Goal: Information Seeking & Learning: Learn about a topic

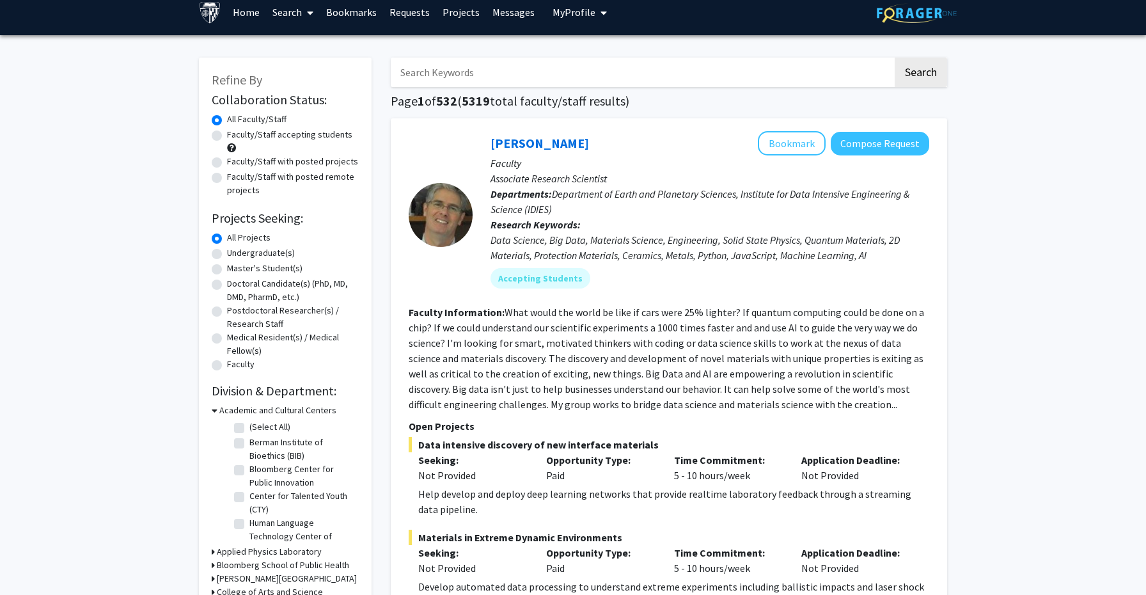
scroll to position [15, 0]
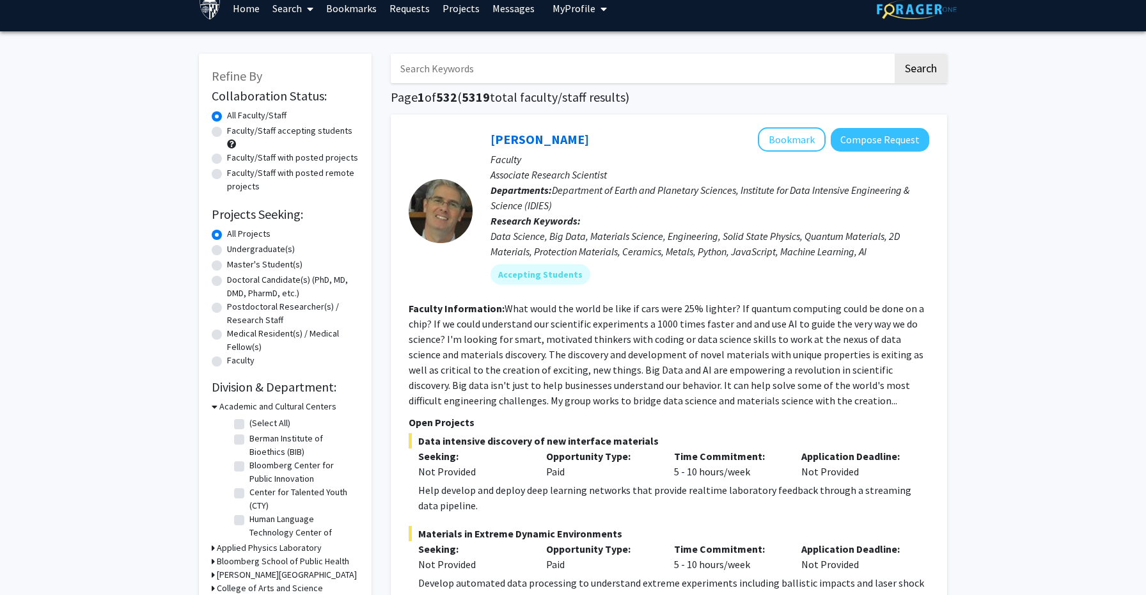
click at [262, 249] on label "Undergraduate(s)" at bounding box center [261, 248] width 68 height 13
click at [235, 249] on input "Undergraduate(s)" at bounding box center [231, 246] width 8 height 8
radio input "true"
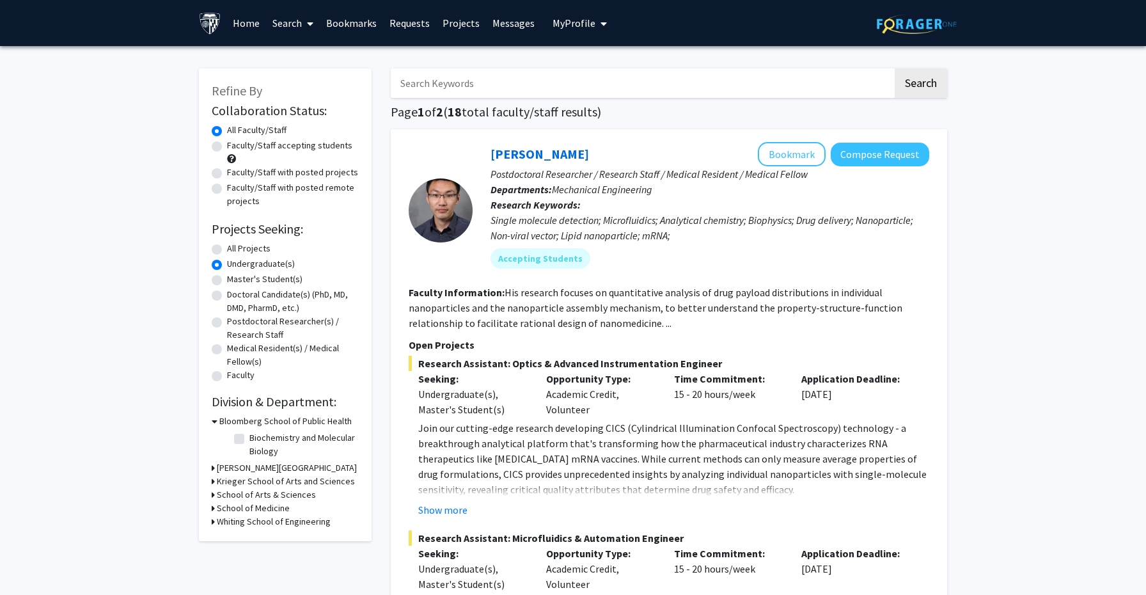
click at [233, 485] on h3 "Krieger School of Arts and Sciences" at bounding box center [286, 480] width 138 height 13
click at [243, 483] on h3 "Krieger School of Arts and Sciences" at bounding box center [288, 480] width 138 height 13
click at [243, 483] on h3 "Krieger School of Arts and Sciences" at bounding box center [286, 480] width 138 height 13
click at [249, 501] on label "(Select All)" at bounding box center [269, 497] width 41 height 13
click at [249, 499] on input "(Select All)" at bounding box center [253, 495] width 8 height 8
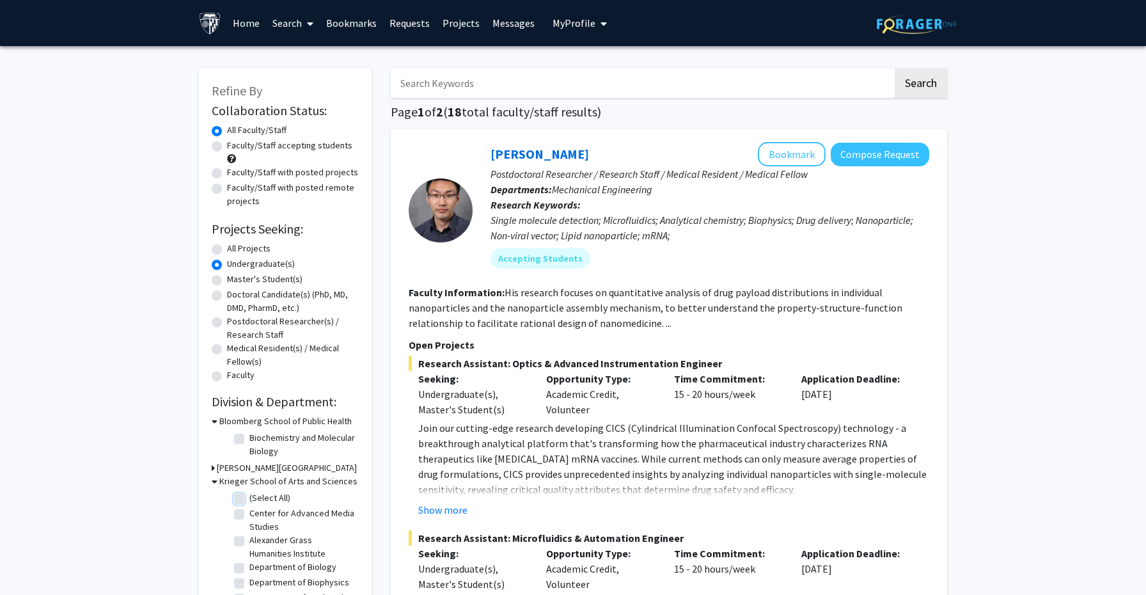
checkbox input "true"
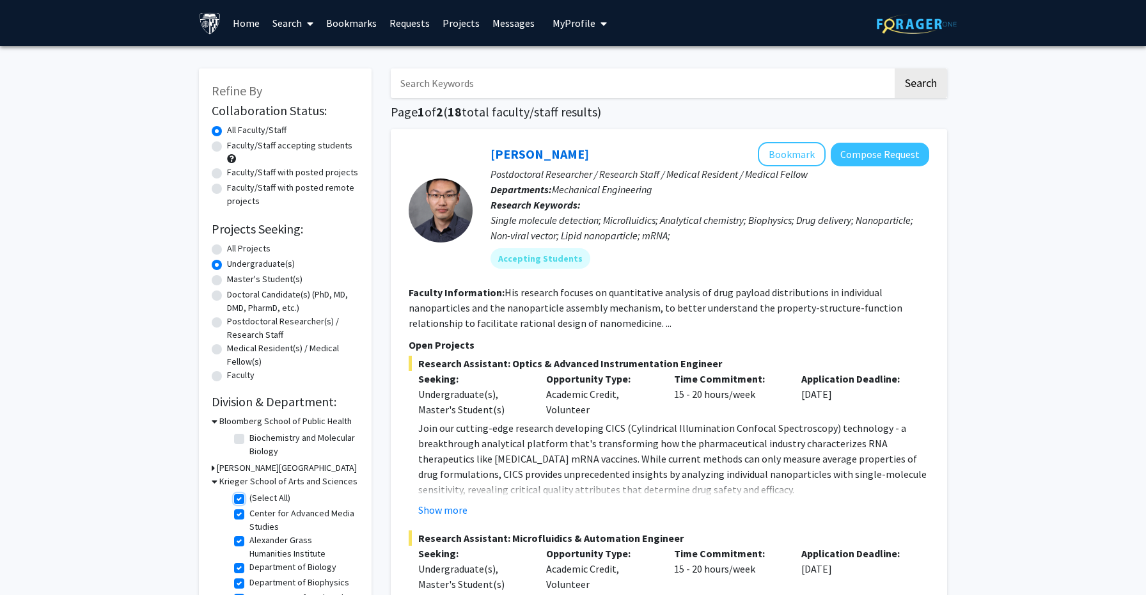
checkbox input "true"
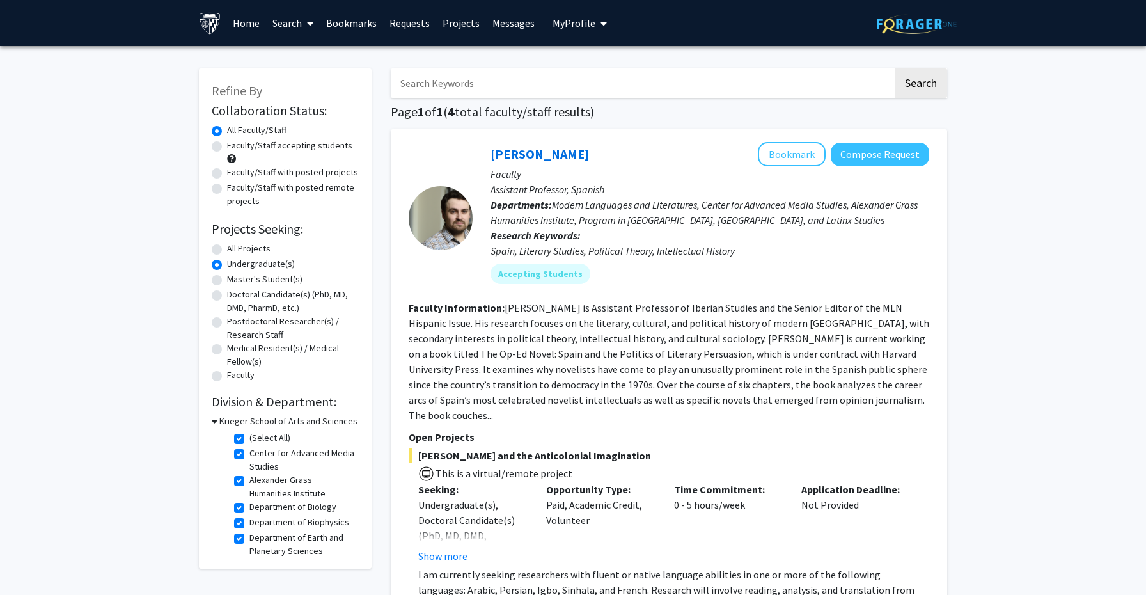
click at [243, 501] on fg-checkbox "Department of Biology Department of Biology" at bounding box center [294, 507] width 121 height 15
click at [249, 452] on label "Center for Advanced Media Studies" at bounding box center [302, 459] width 106 height 27
click at [249, 452] on input "Center for Advanced Media Studies" at bounding box center [253, 450] width 8 height 8
checkbox input "false"
checkbox input "true"
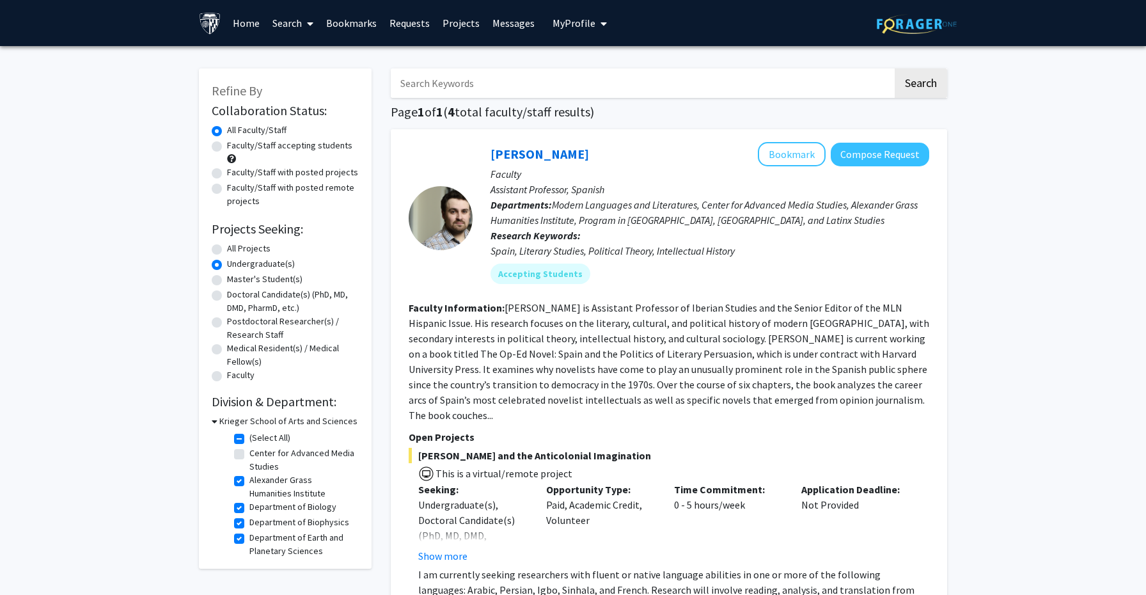
click at [249, 478] on label "Alexander Grass Humanities Institute" at bounding box center [302, 486] width 106 height 27
click at [249, 478] on input "Alexander Grass Humanities Institute" at bounding box center [253, 477] width 8 height 8
checkbox input "false"
click at [249, 522] on label "Department of Biophysics" at bounding box center [299, 521] width 100 height 13
click at [249, 522] on input "Department of Biophysics" at bounding box center [253, 519] width 8 height 8
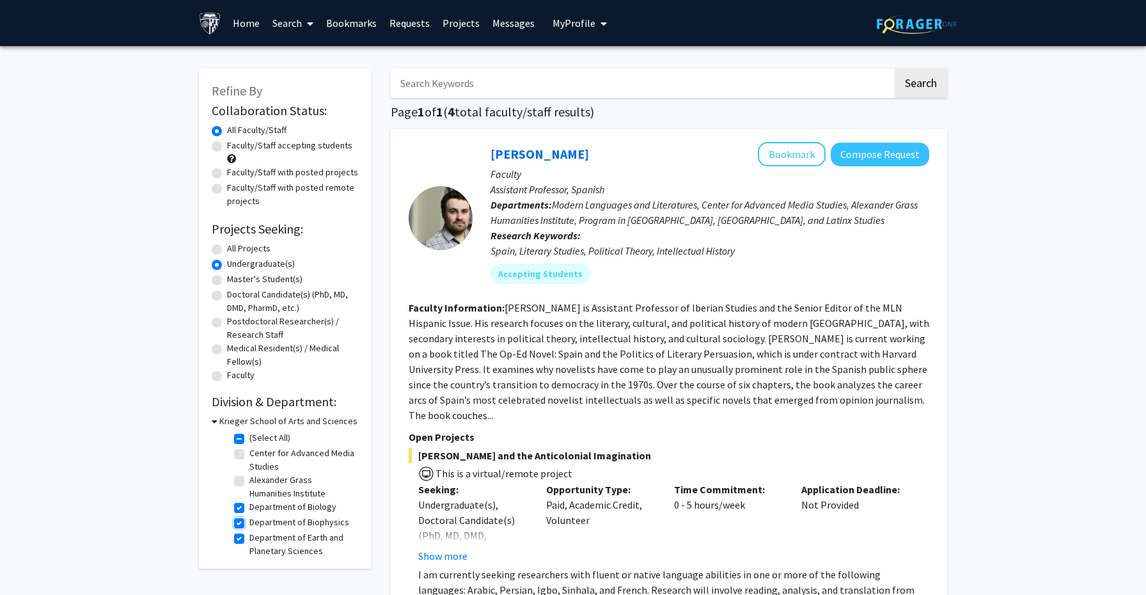
checkbox input "false"
click at [249, 540] on label "Department of Earth and Planetary Sciences" at bounding box center [302, 544] width 106 height 27
click at [249, 539] on input "Department of Earth and Planetary Sciences" at bounding box center [253, 535] width 8 height 8
checkbox input "false"
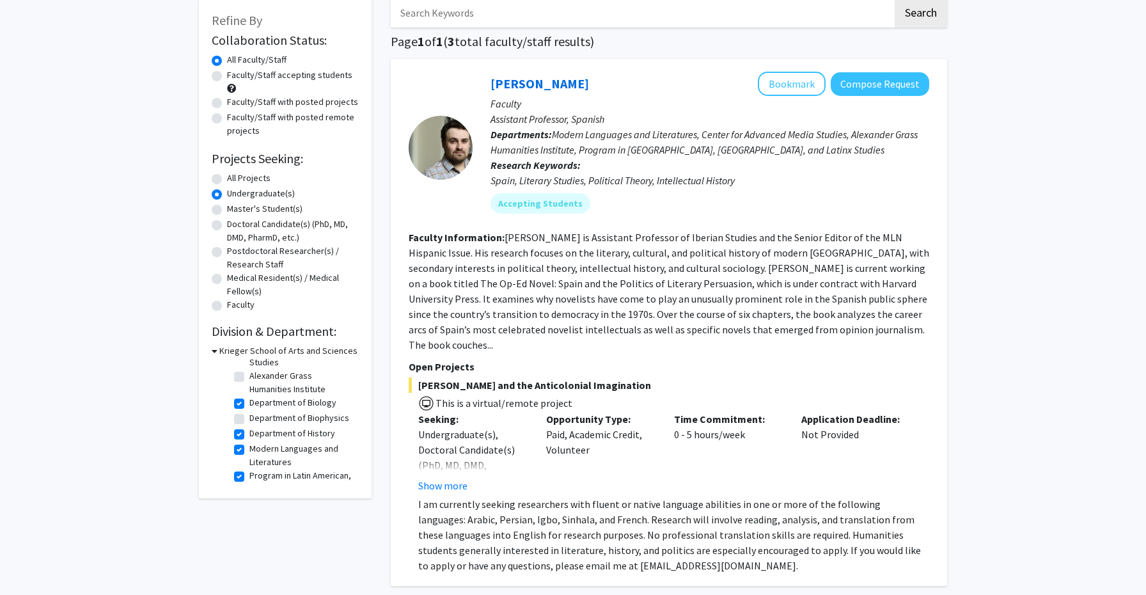
scroll to position [36, 0]
click at [287, 434] on label "Department of History" at bounding box center [292, 430] width 86 height 13
click at [258, 432] on input "Department of History" at bounding box center [253, 428] width 8 height 8
checkbox input "false"
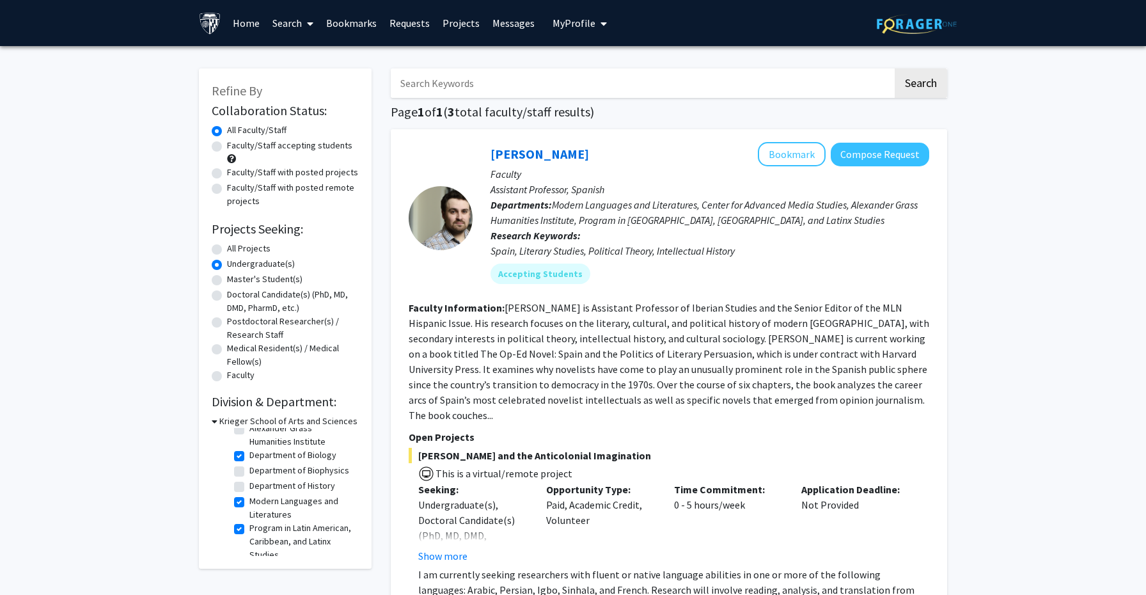
scroll to position [61, 0]
click at [253, 503] on label "Modern Languages and Literatures" at bounding box center [302, 498] width 106 height 27
click at [253, 494] on input "Modern Languages and Literatures" at bounding box center [253, 489] width 8 height 8
checkbox input "false"
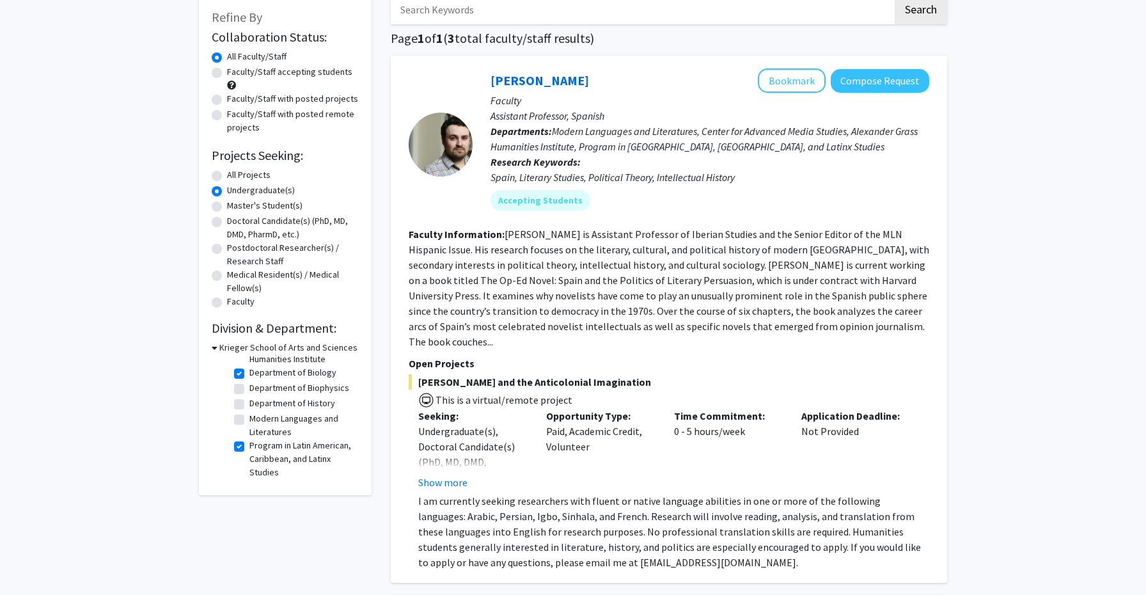
scroll to position [59, 0]
click at [271, 453] on label "Program in Latin American, Caribbean, and Latinx Studies" at bounding box center [302, 460] width 106 height 40
click at [258, 448] on input "Program in Latin American, Caribbean, and Latinx Studies" at bounding box center [253, 444] width 8 height 8
checkbox input "false"
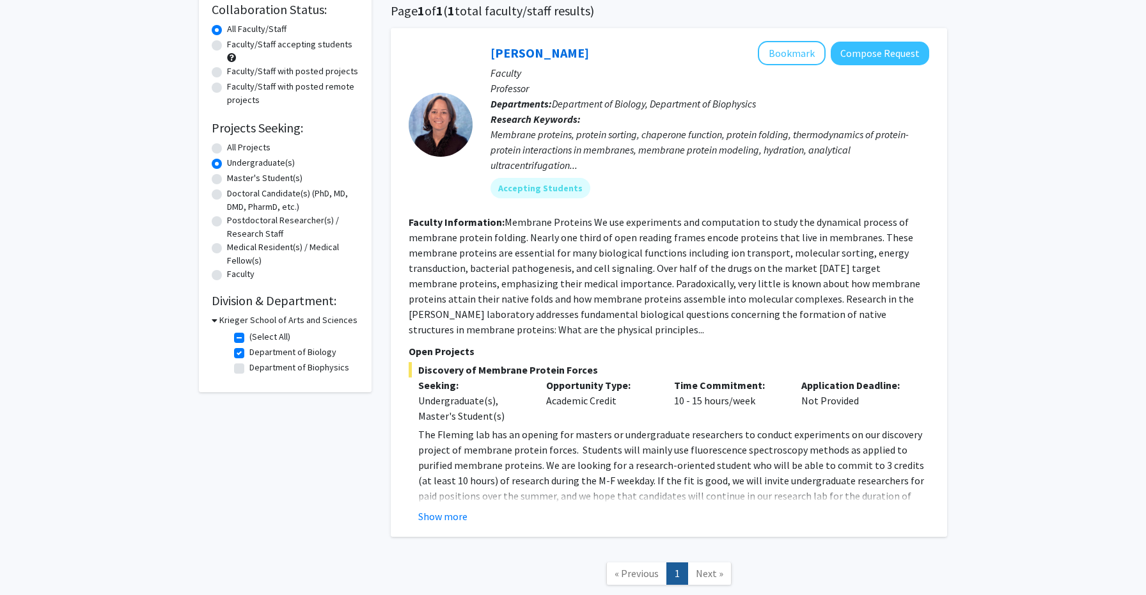
scroll to position [109, 0]
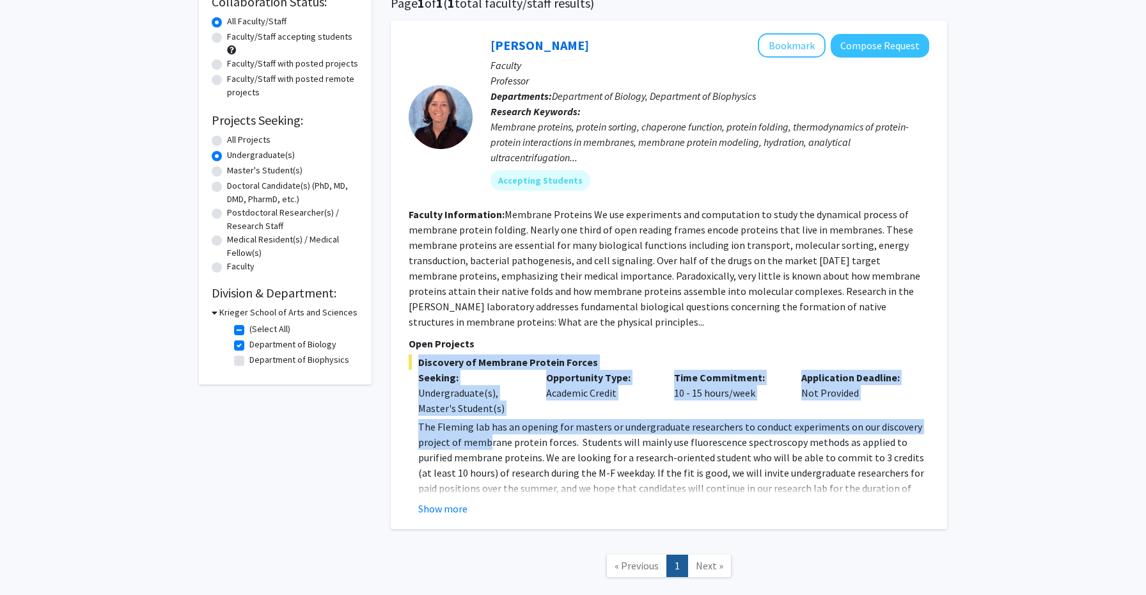
drag, startPoint x: 489, startPoint y: 442, endPoint x: 635, endPoint y: 332, distance: 182.7
click at [635, 332] on fg-search-faculty "Karen Fleming Bookmark Compose Request Faculty Professor Departments: Departmen…" at bounding box center [669, 274] width 520 height 483
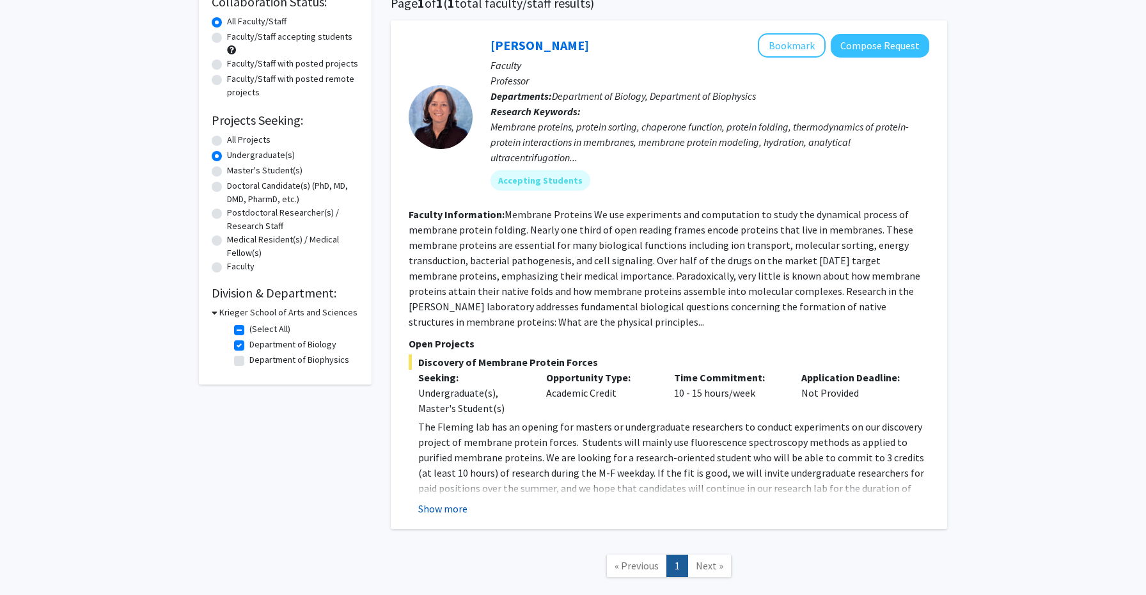
click at [448, 511] on button "Show more" at bounding box center [442, 508] width 49 height 15
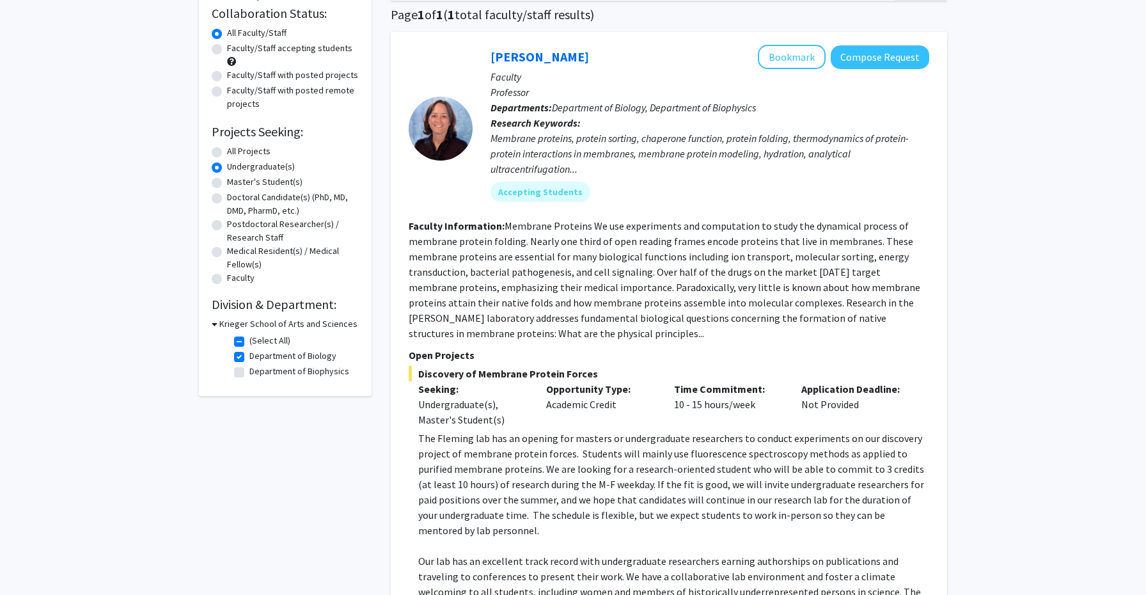
scroll to position [303, 0]
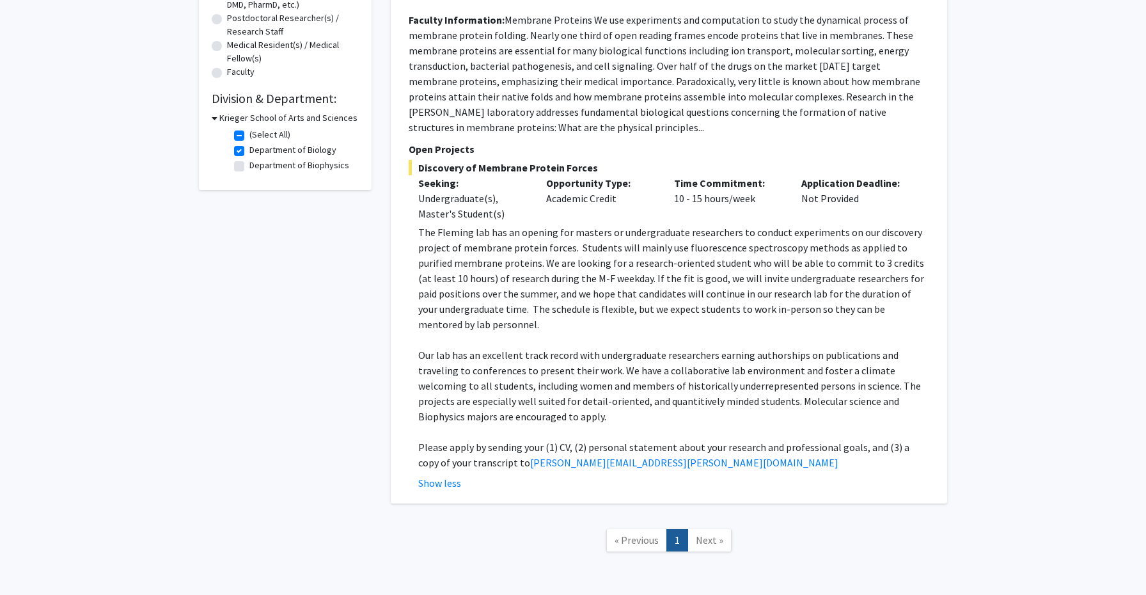
drag, startPoint x: 568, startPoint y: 428, endPoint x: 673, endPoint y: 427, distance: 104.9
click at [673, 439] on p "Please apply by sending your (1) CV, (2) personal statement about your research…" at bounding box center [673, 454] width 511 height 31
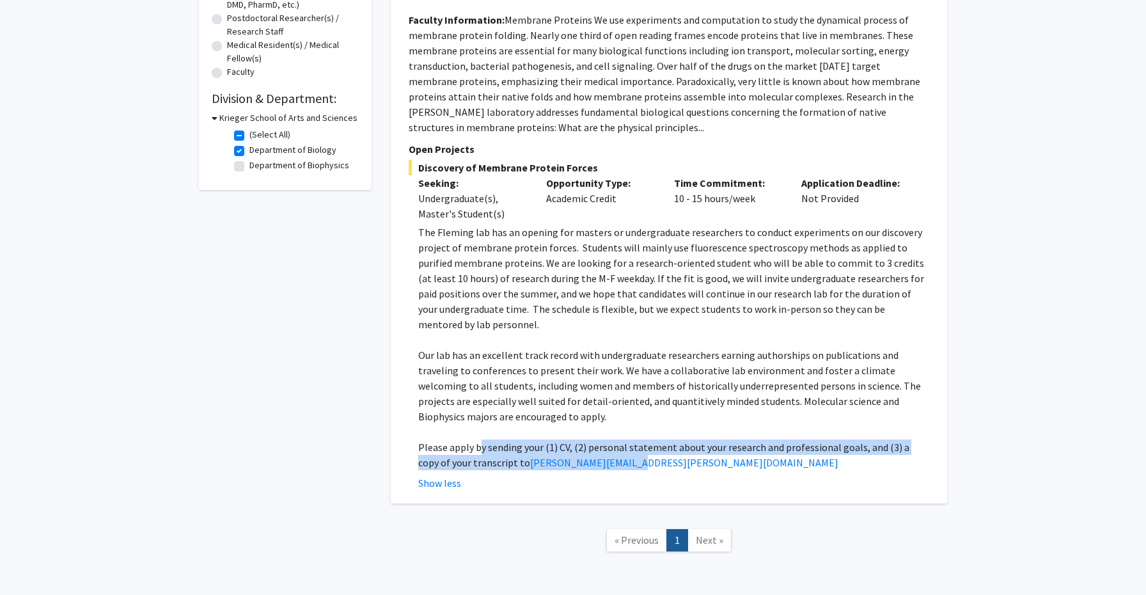
drag, startPoint x: 636, startPoint y: 448, endPoint x: 481, endPoint y: 437, distance: 155.7
click at [481, 439] on p "Please apply by sending your (1) CV, (2) personal statement about your research…" at bounding box center [673, 454] width 511 height 31
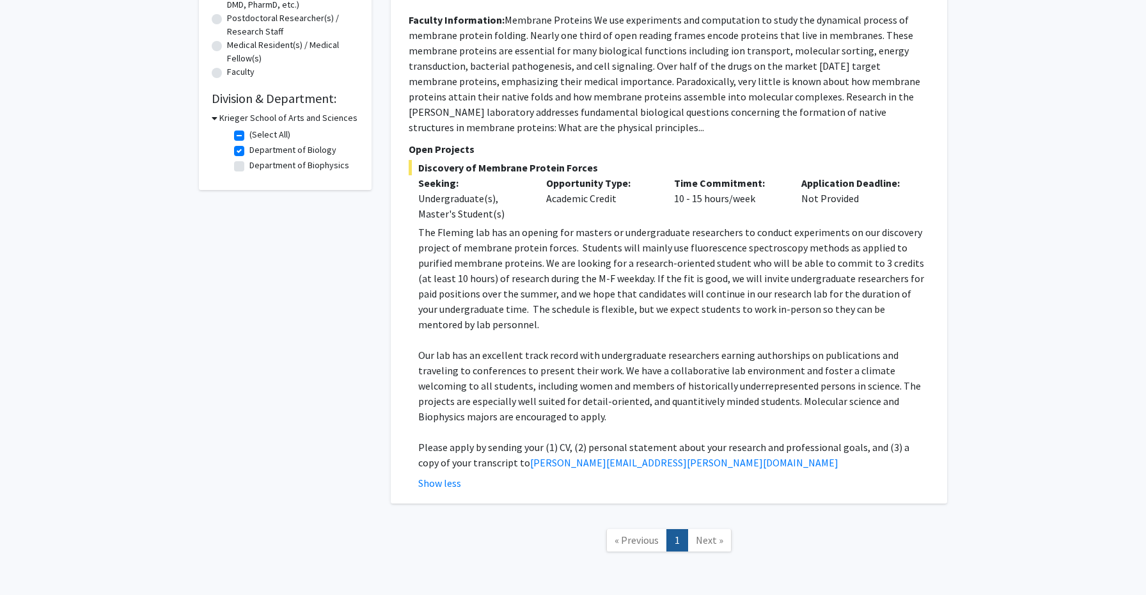
scroll to position [0, 0]
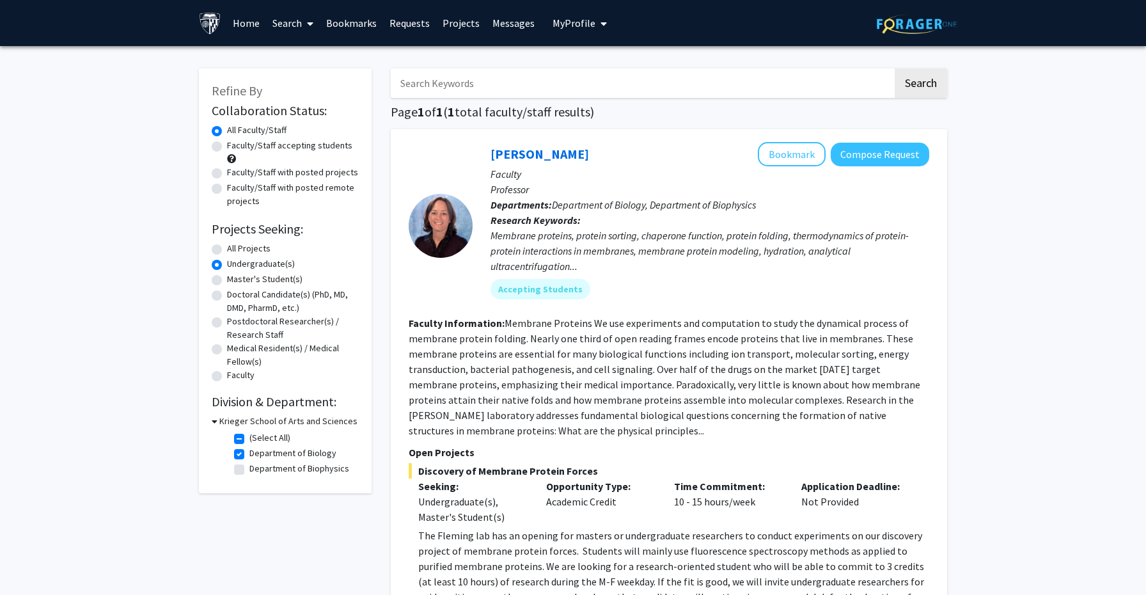
click at [287, 24] on link "Search" at bounding box center [293, 23] width 54 height 45
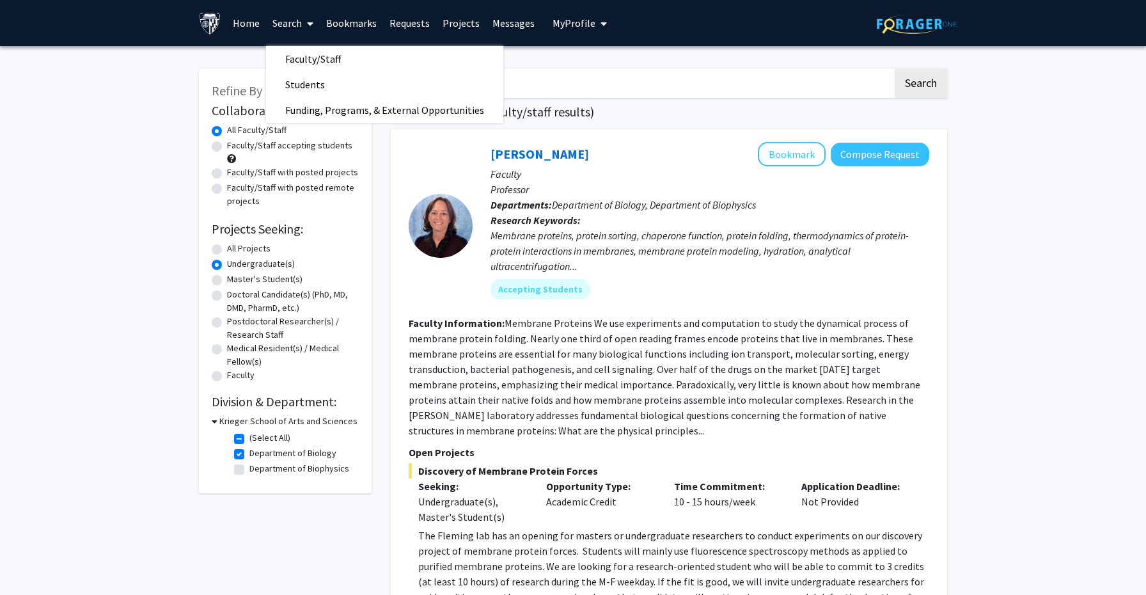
click at [435, 166] on div at bounding box center [441, 225] width 64 height 167
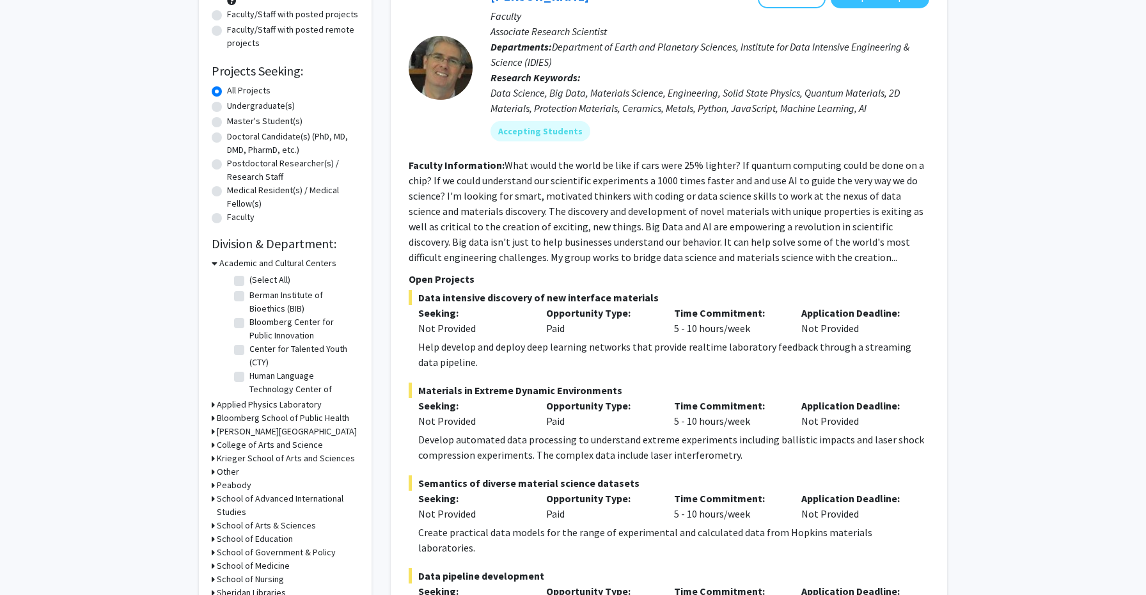
scroll to position [30, 0]
click at [250, 262] on h3 "Academic and Cultural Centers" at bounding box center [277, 262] width 117 height 13
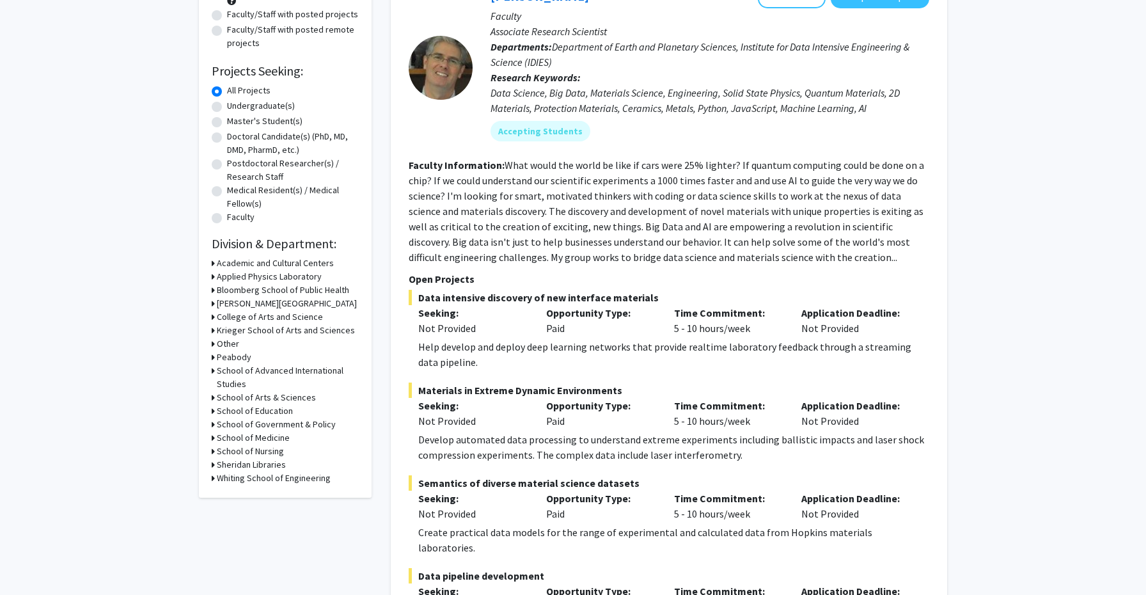
click at [263, 437] on h3 "School of Medicine" at bounding box center [253, 437] width 73 height 13
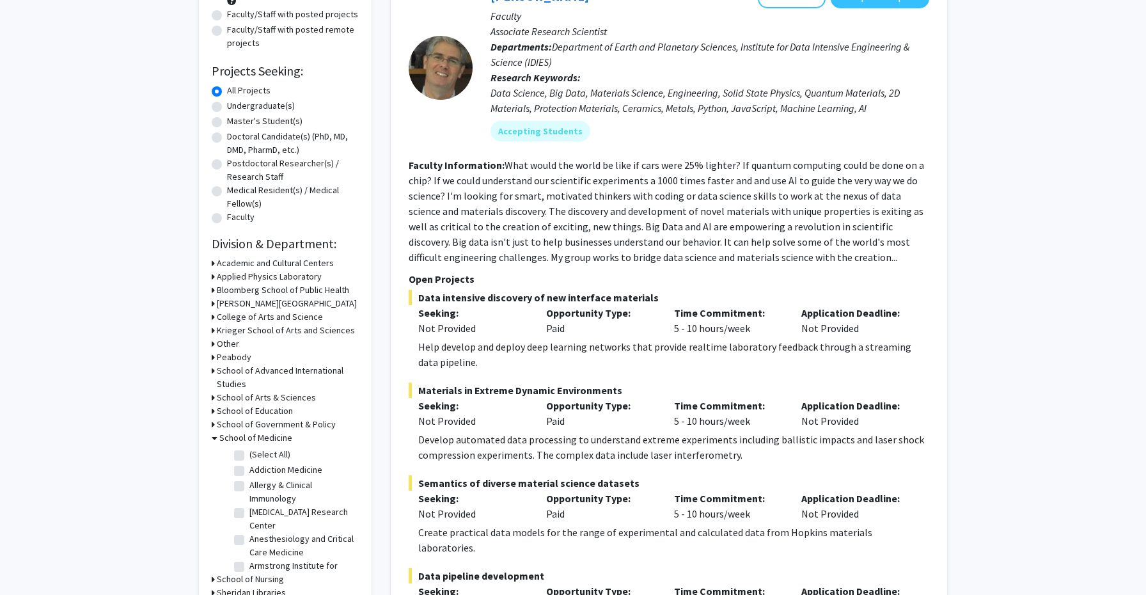
click at [249, 456] on label "(Select All)" at bounding box center [269, 454] width 41 height 13
click at [249, 456] on input "(Select All)" at bounding box center [253, 452] width 8 height 8
checkbox input "true"
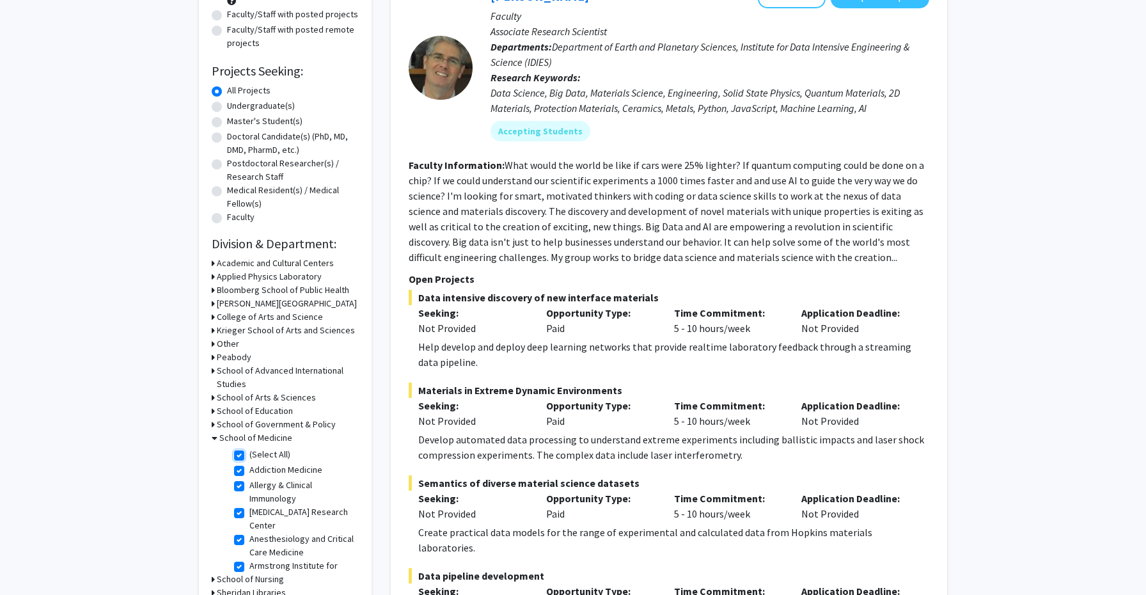
checkbox input "true"
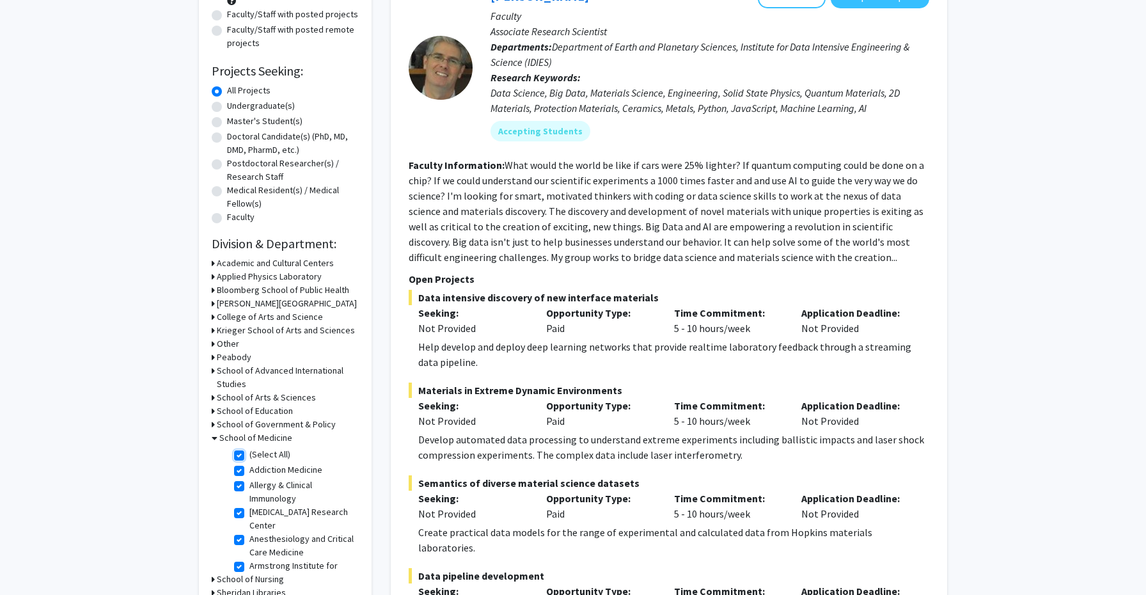
checkbox input "true"
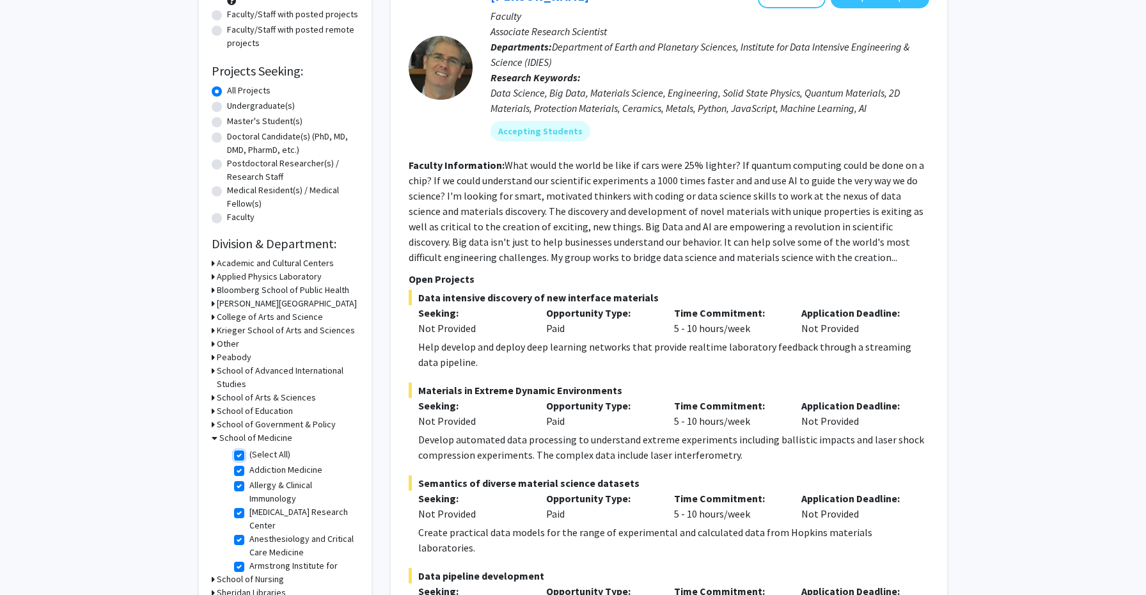
checkbox input "true"
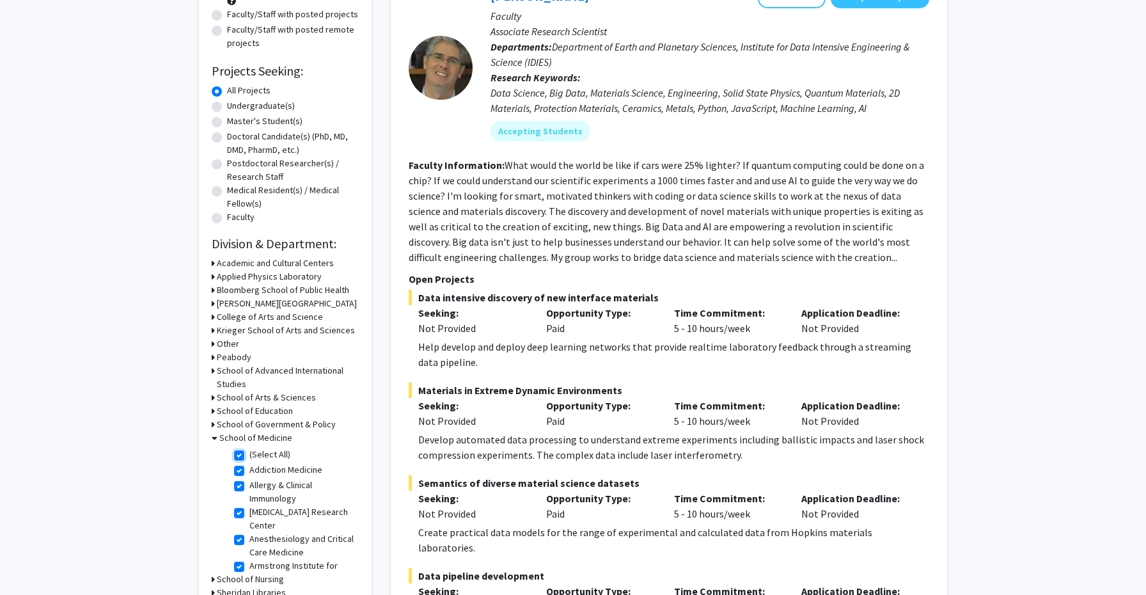
checkbox input "true"
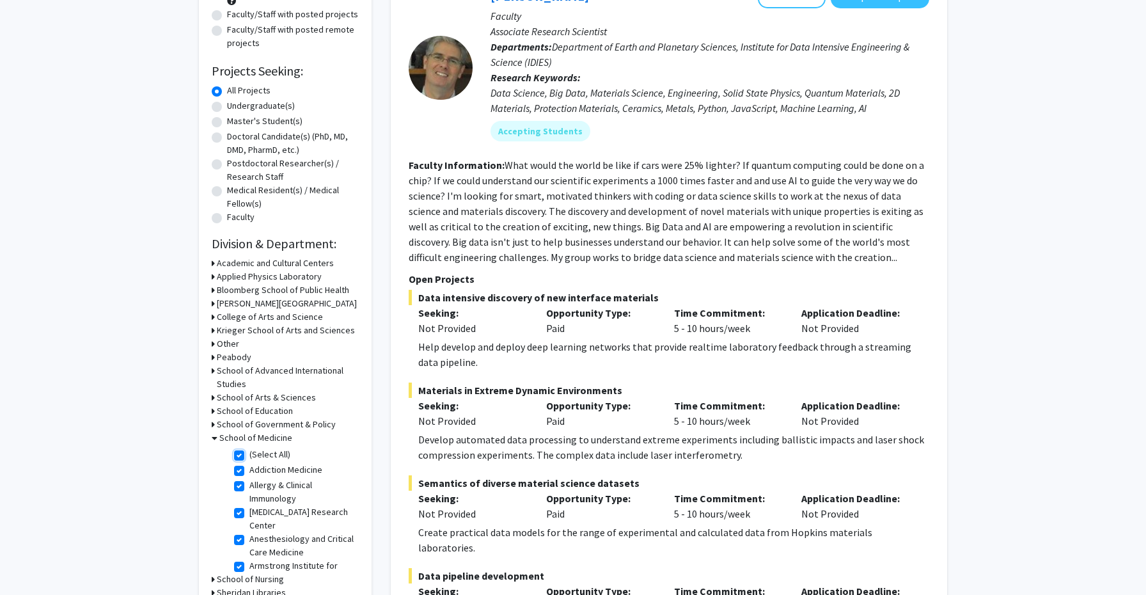
checkbox input "true"
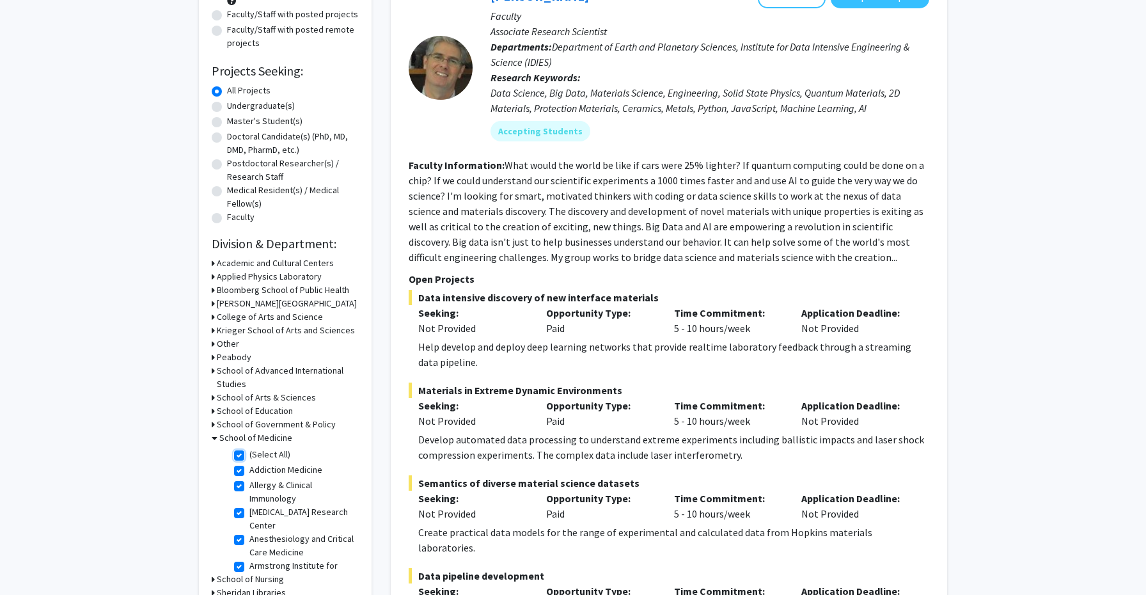
checkbox input "true"
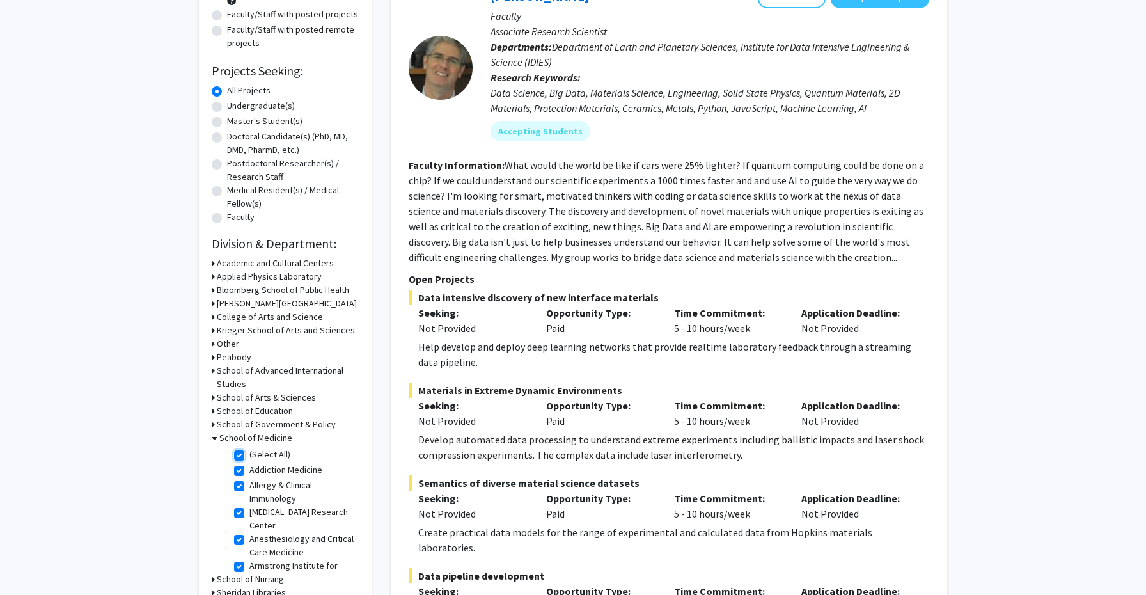
checkbox input "true"
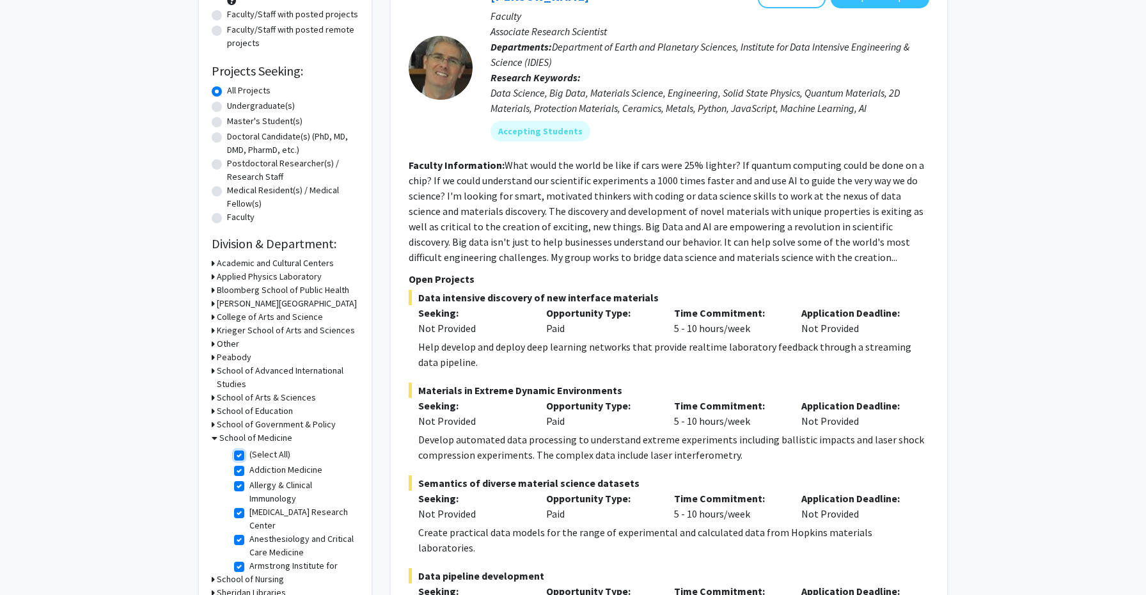
checkbox input "true"
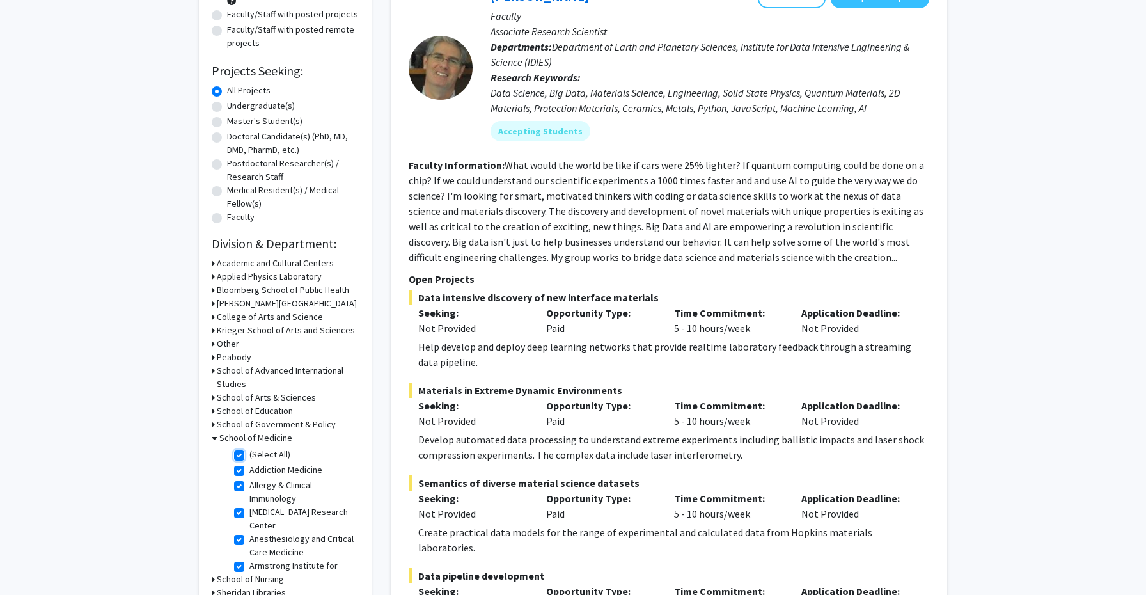
checkbox input "true"
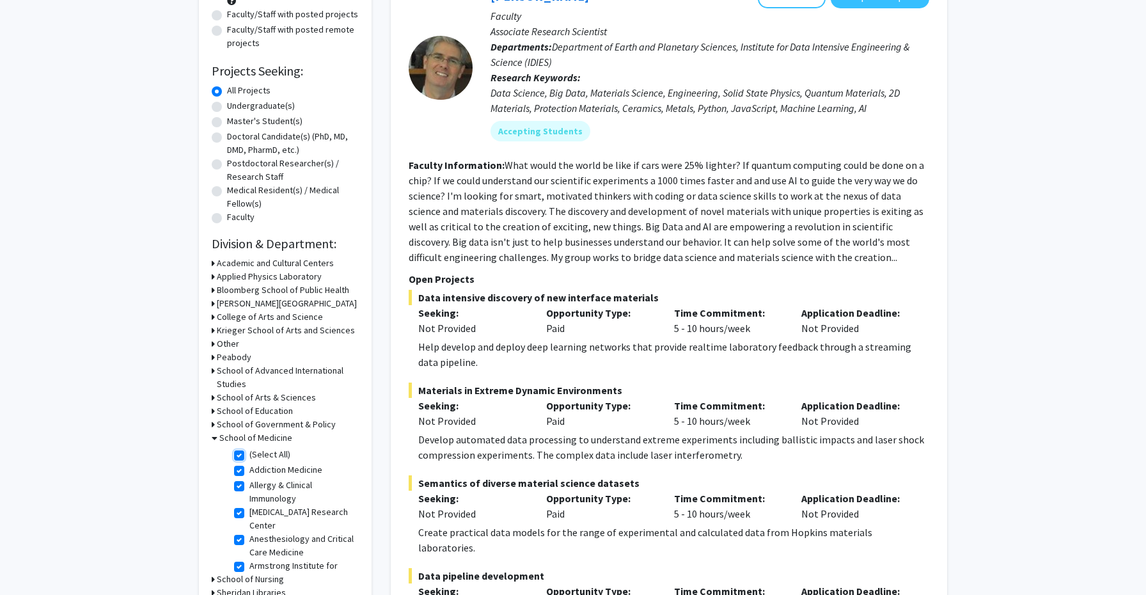
checkbox input "true"
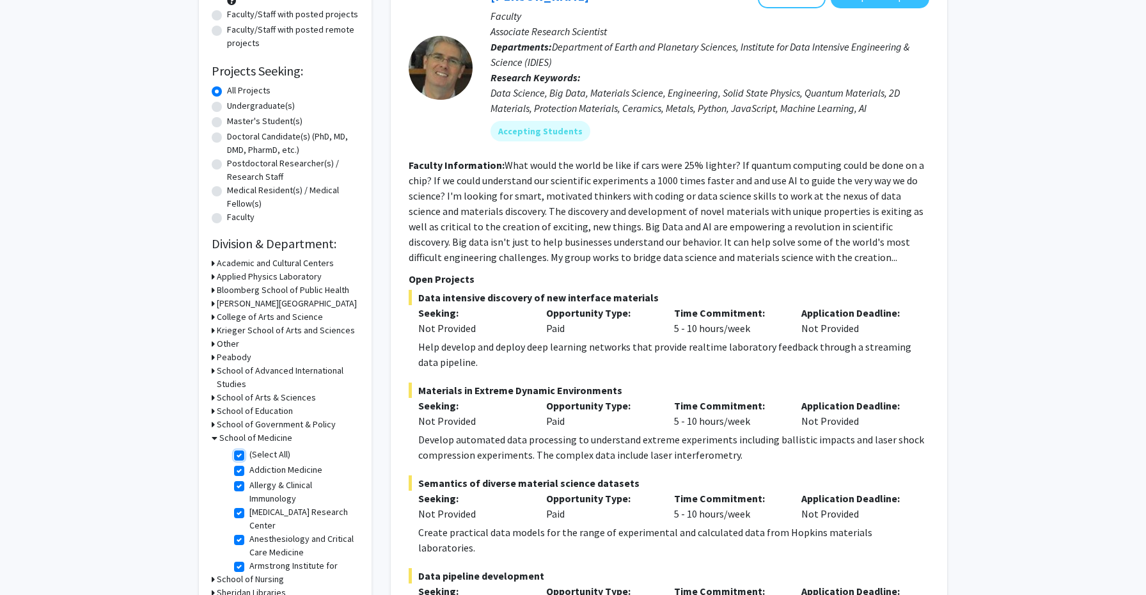
checkbox input "true"
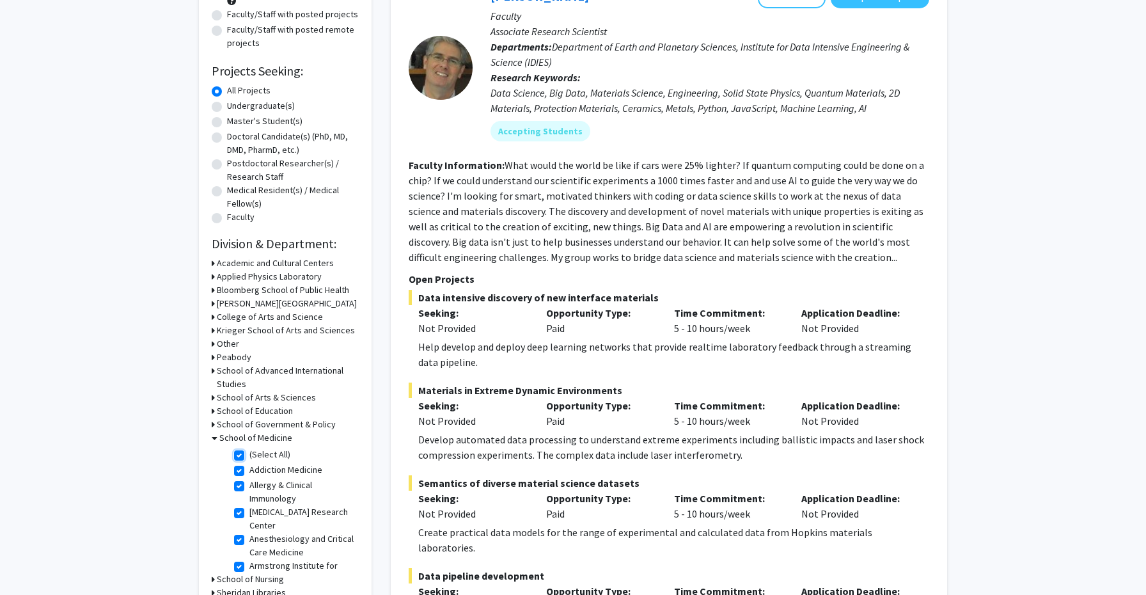
checkbox input "true"
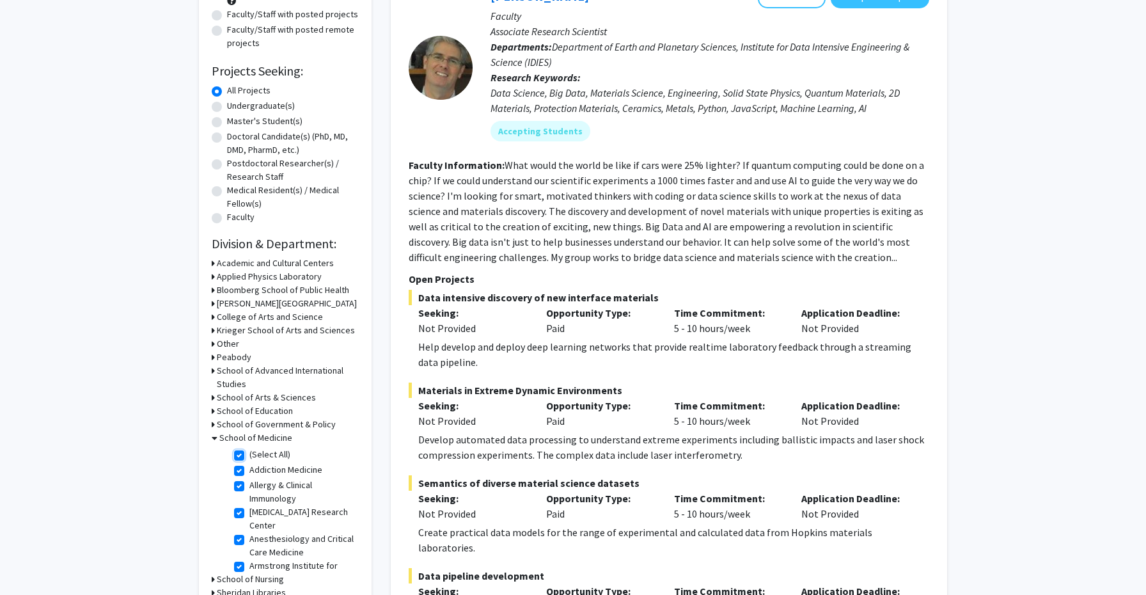
checkbox input "true"
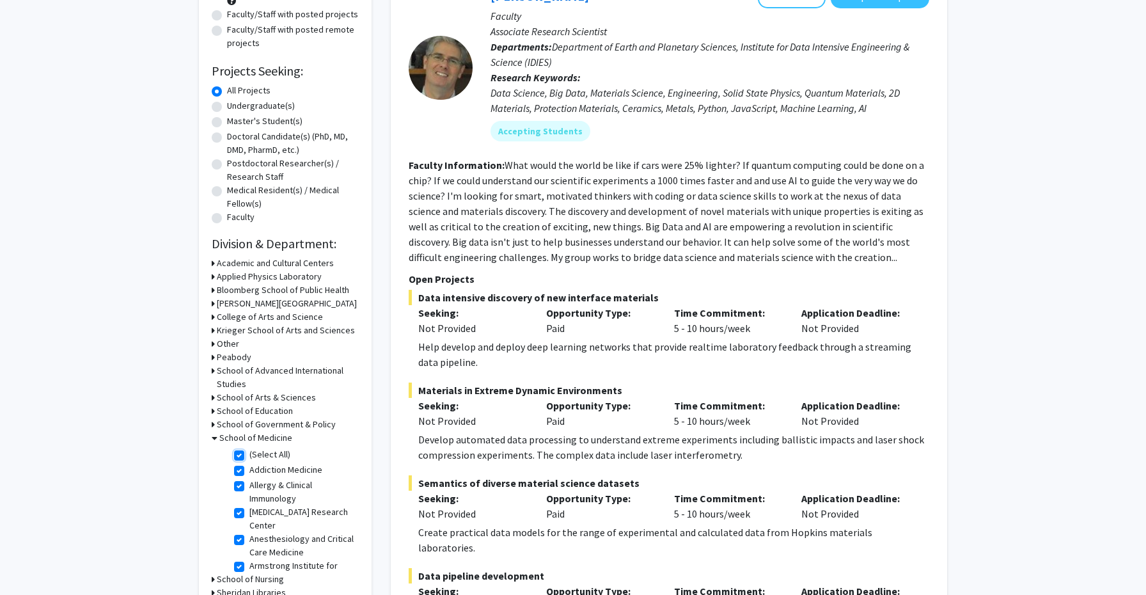
checkbox input "true"
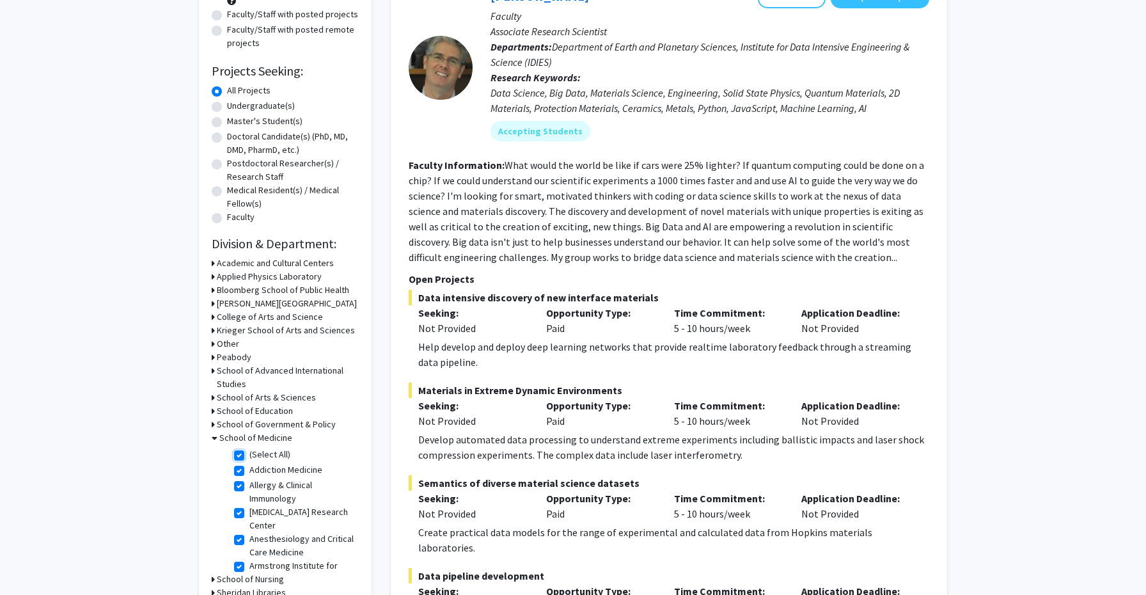
checkbox input "true"
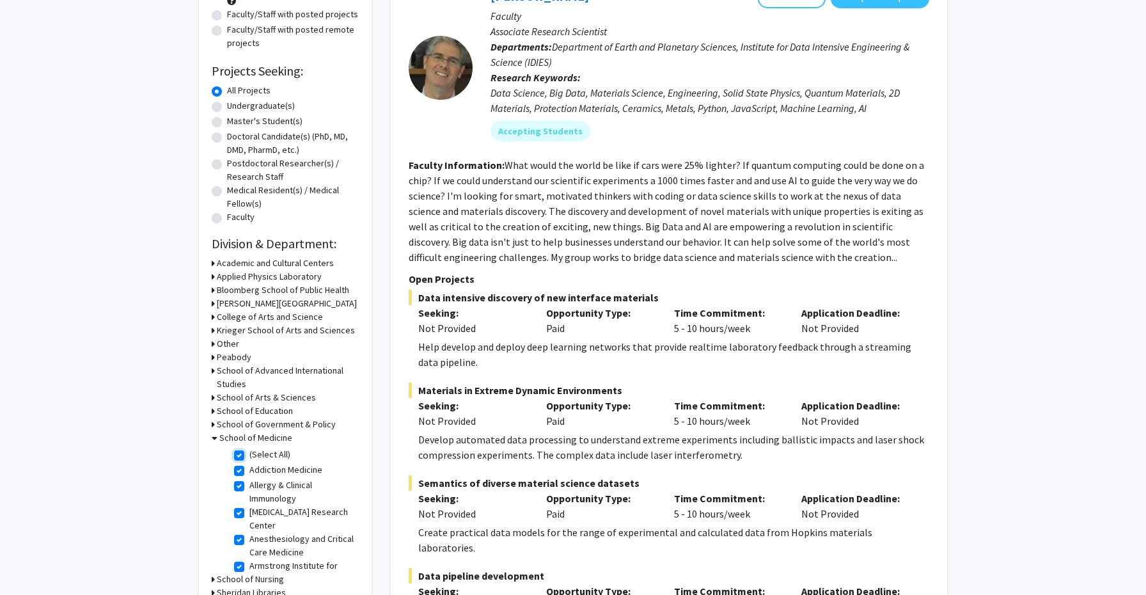
checkbox input "true"
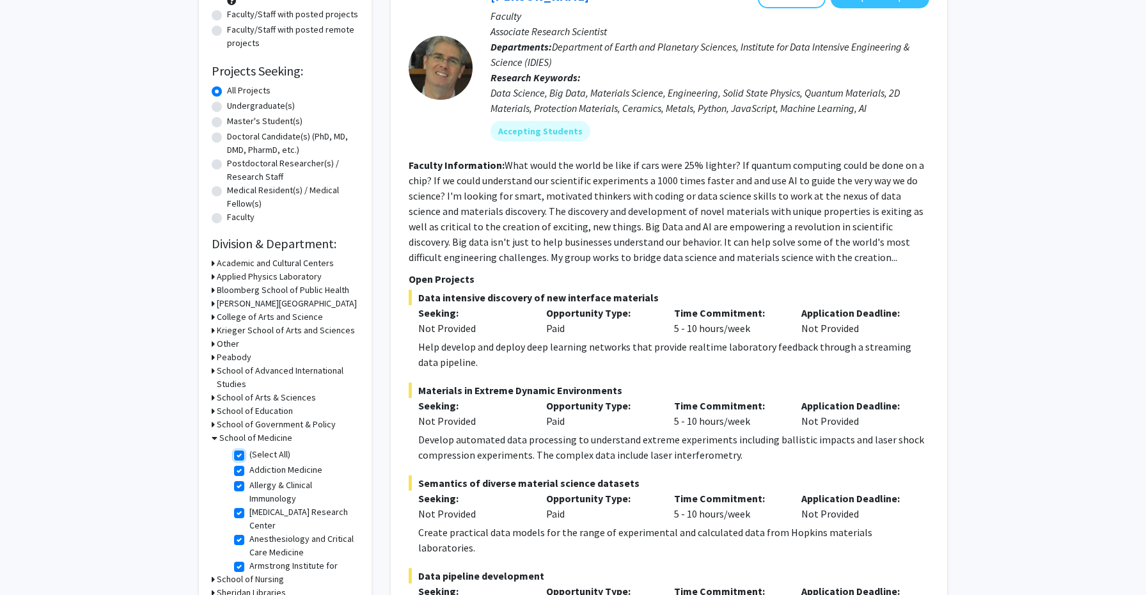
checkbox input "true"
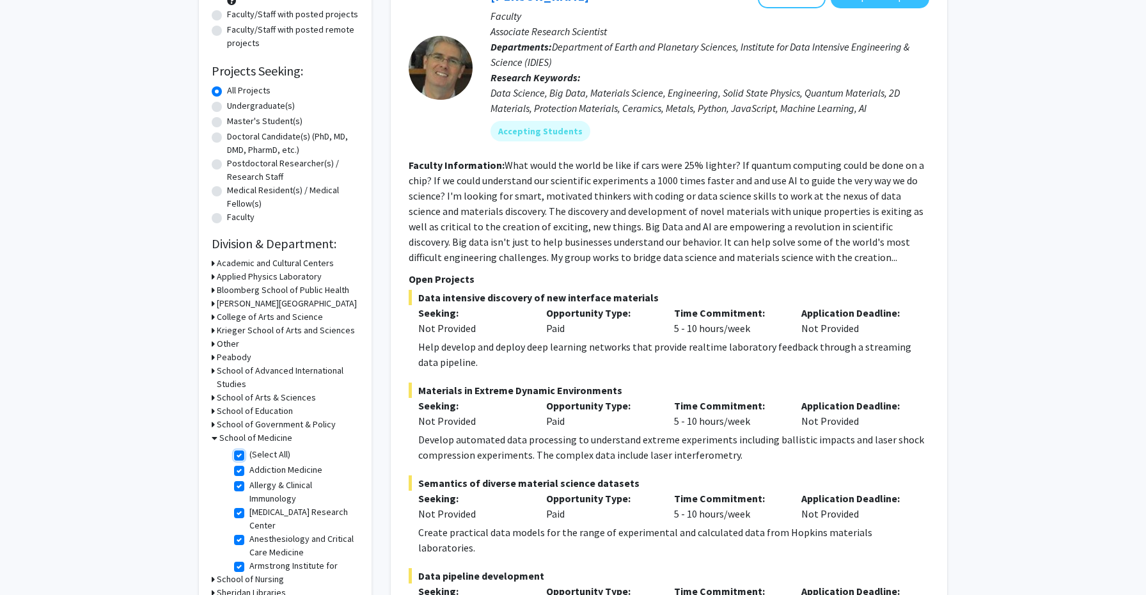
checkbox input "true"
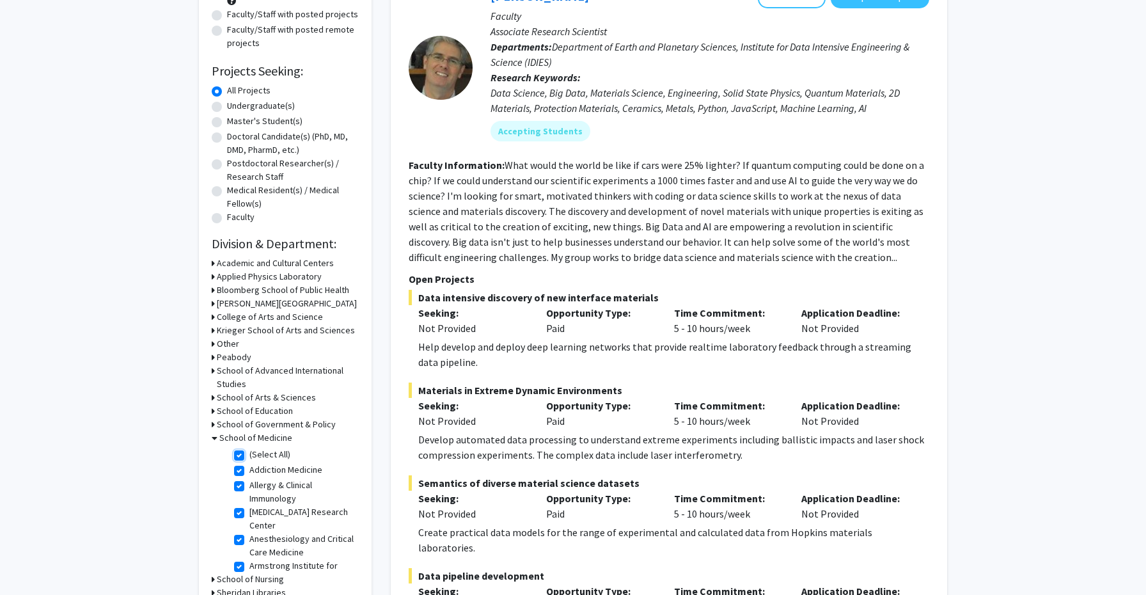
checkbox input "true"
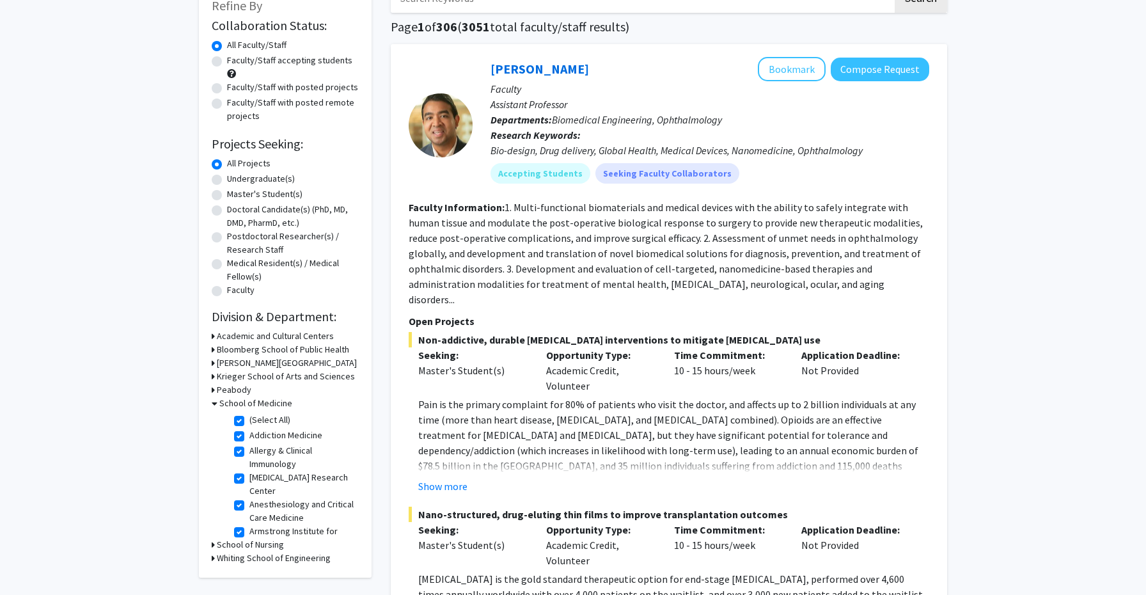
scroll to position [86, 0]
click at [231, 180] on label "Undergraduate(s)" at bounding box center [261, 177] width 68 height 13
click at [231, 179] on input "Undergraduate(s)" at bounding box center [231, 175] width 8 height 8
radio input "true"
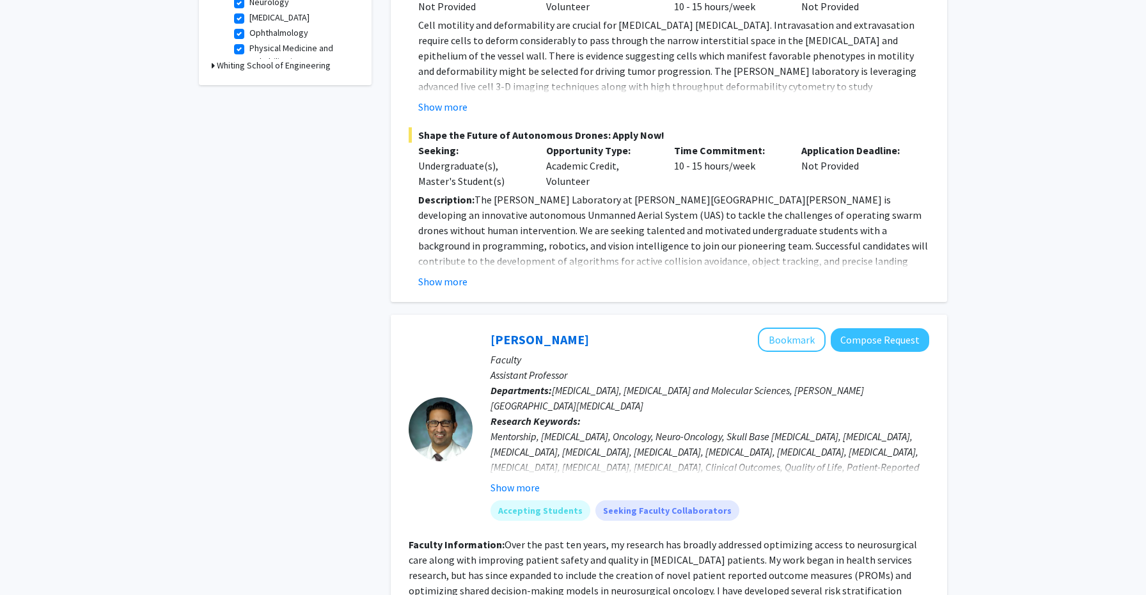
scroll to position [514, 0]
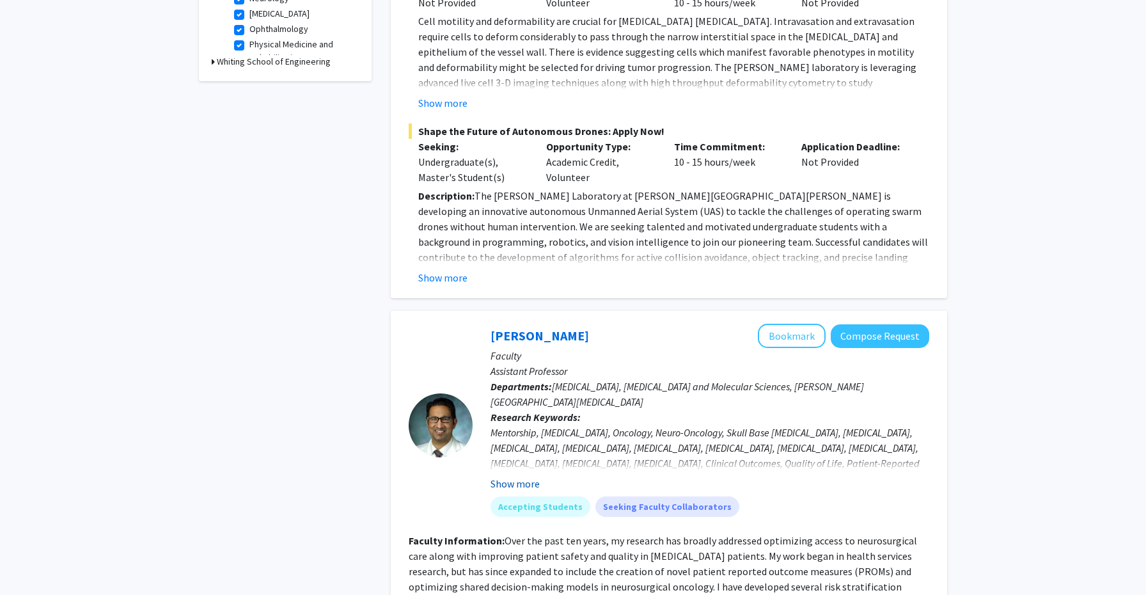
click at [511, 476] on button "Show more" at bounding box center [514, 483] width 49 height 15
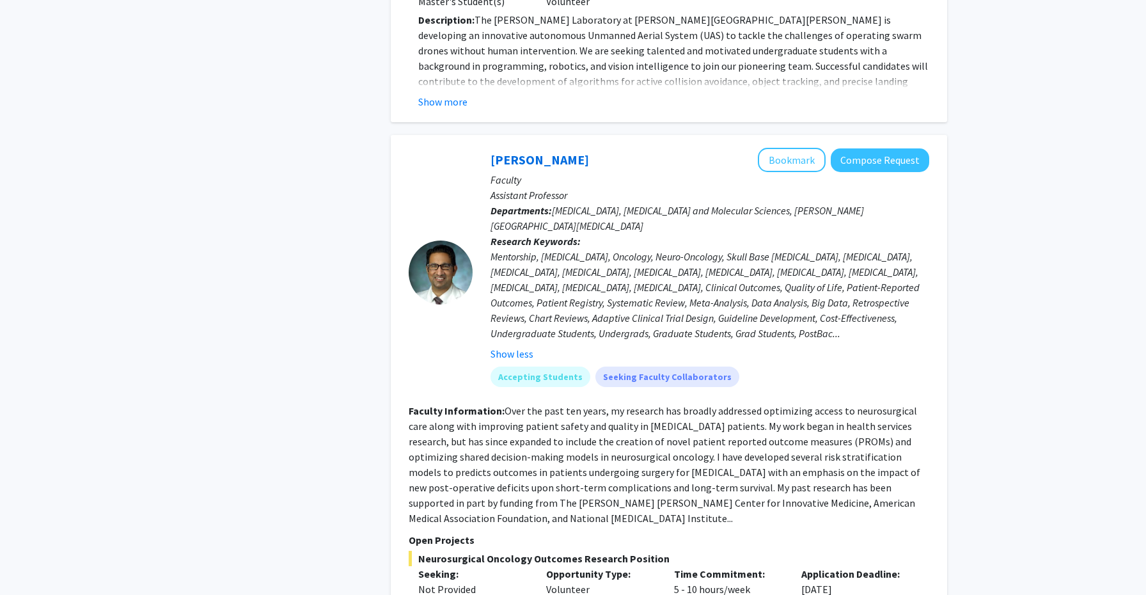
scroll to position [693, 0]
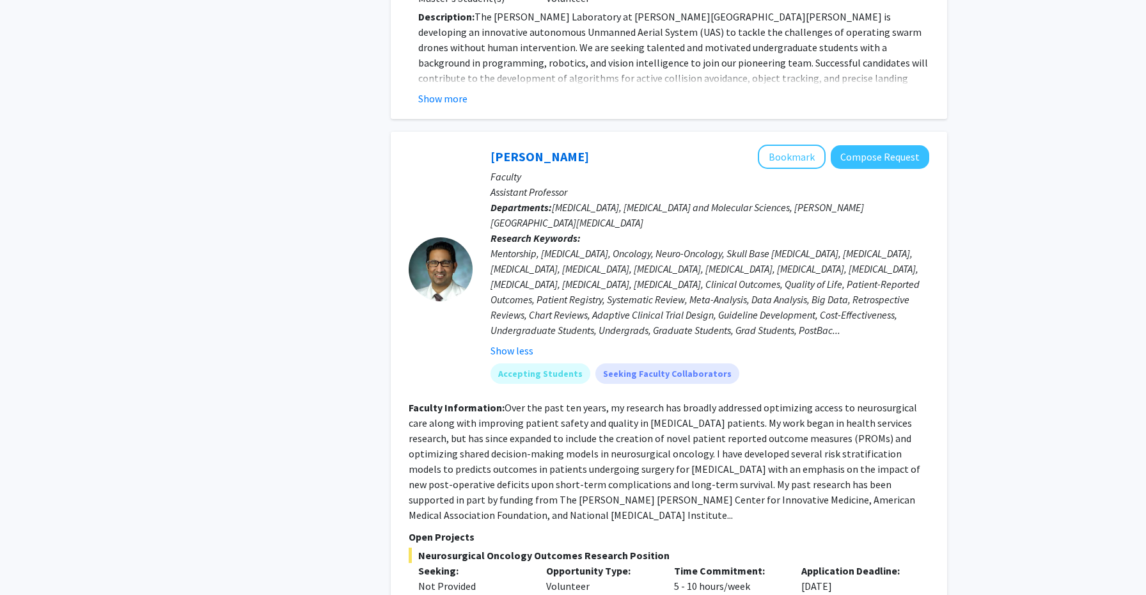
drag, startPoint x: 543, startPoint y: 488, endPoint x: 713, endPoint y: 380, distance: 202.0
click at [713, 380] on fg-search-faculty "[PERSON_NAME] Bookmark Compose Request Faculty Assistant Professor Departments:…" at bounding box center [669, 513] width 520 height 739
click at [684, 410] on fg-read-more "Over the past ten years, my research has broadly addressed optimizing access to…" at bounding box center [664, 461] width 511 height 120
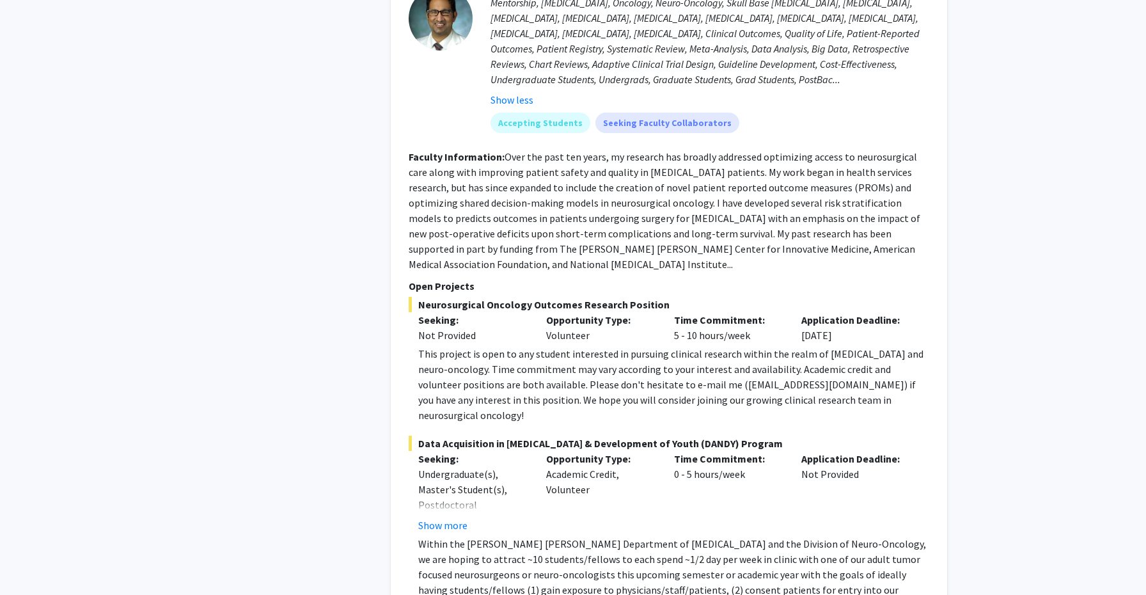
scroll to position [945, 0]
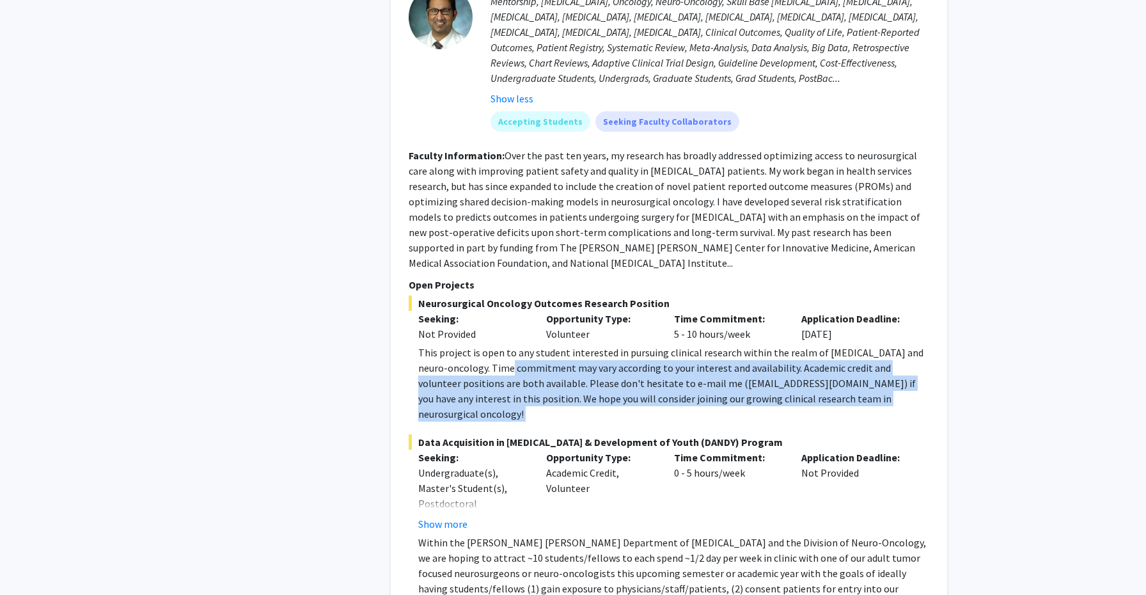
drag, startPoint x: 492, startPoint y: 335, endPoint x: 648, endPoint y: 382, distance: 162.4
click at [648, 382] on fg-project-list "Neurosurgical Oncology Outcomes Research Position Seeking: Not Provided Opportu…" at bounding box center [669, 463] width 520 height 336
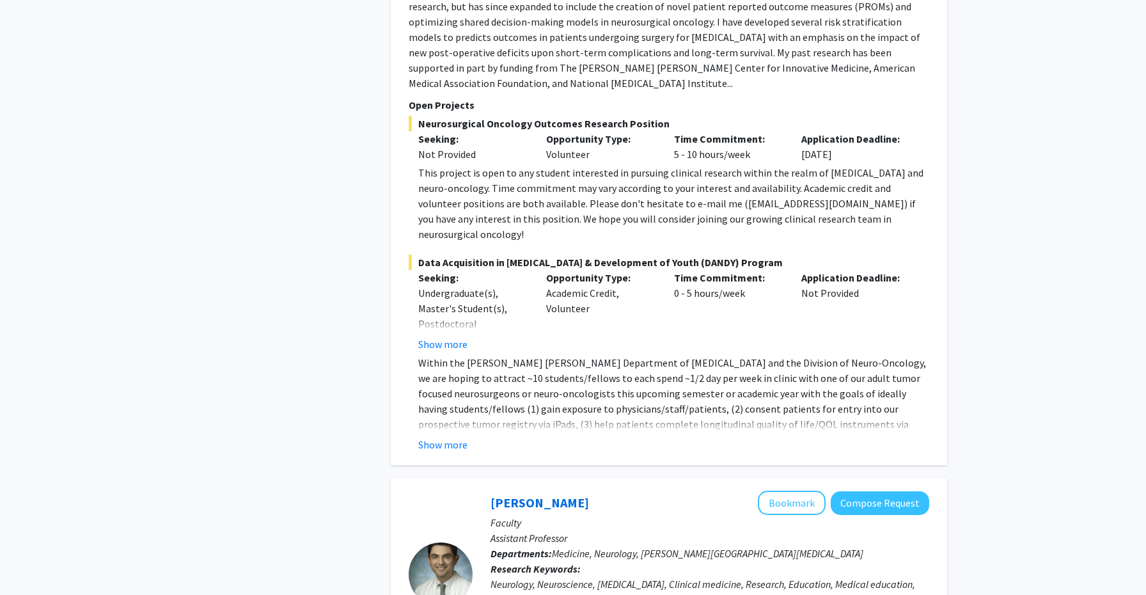
scroll to position [1414, 0]
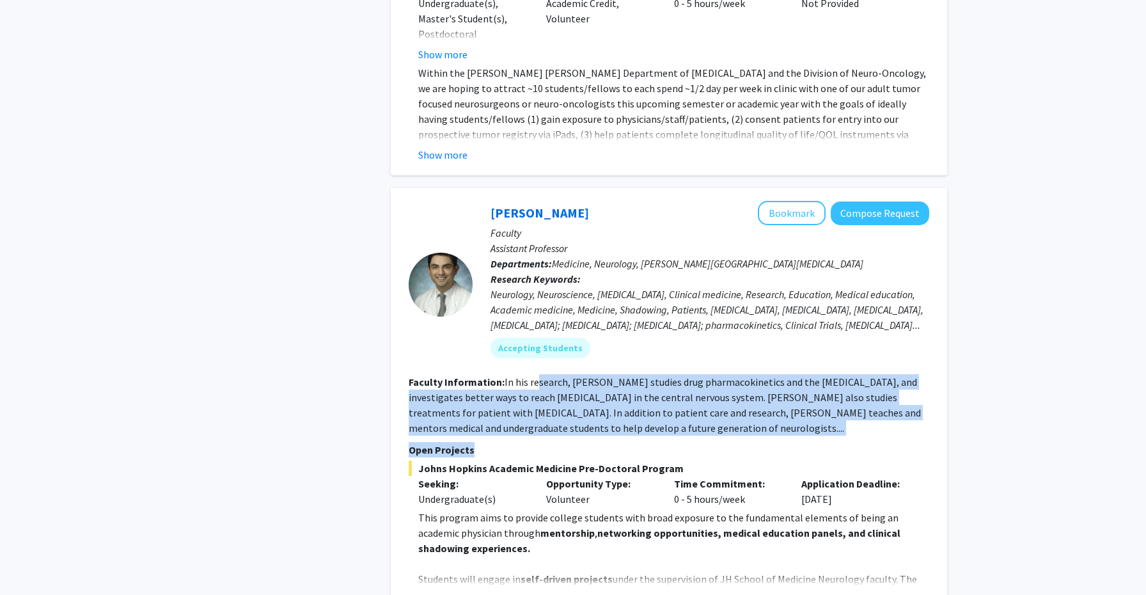
drag, startPoint x: 537, startPoint y: 338, endPoint x: 654, endPoint y: 409, distance: 136.8
click at [654, 409] on fg-search-faculty "[PERSON_NAME] Bookmark Compose Request Faculty Assistant Professor Departments:…" at bounding box center [669, 404] width 520 height 406
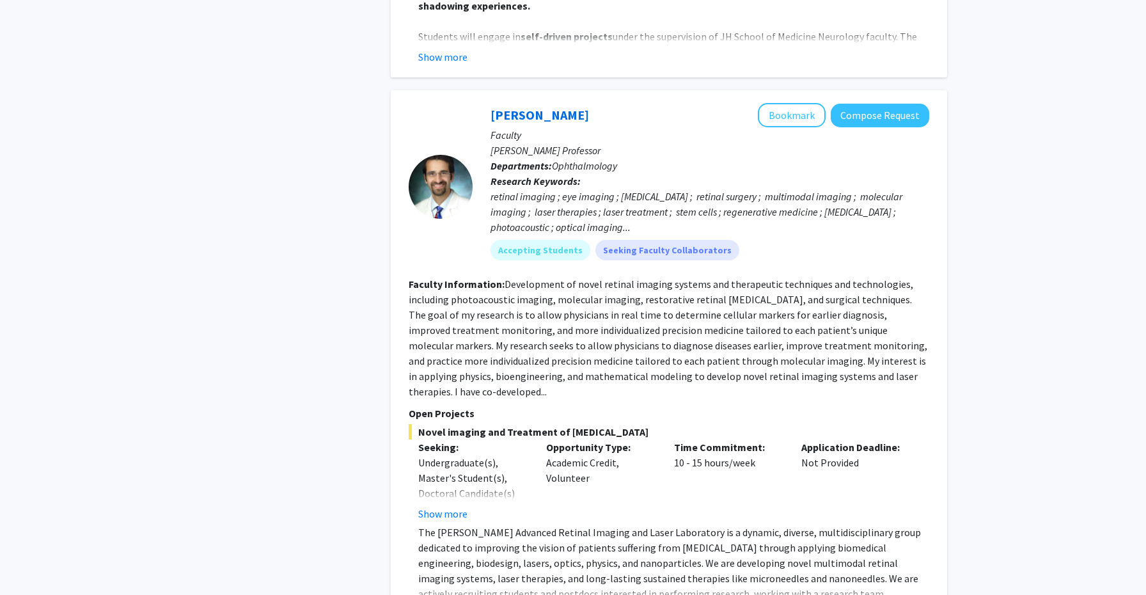
scroll to position [1958, 0]
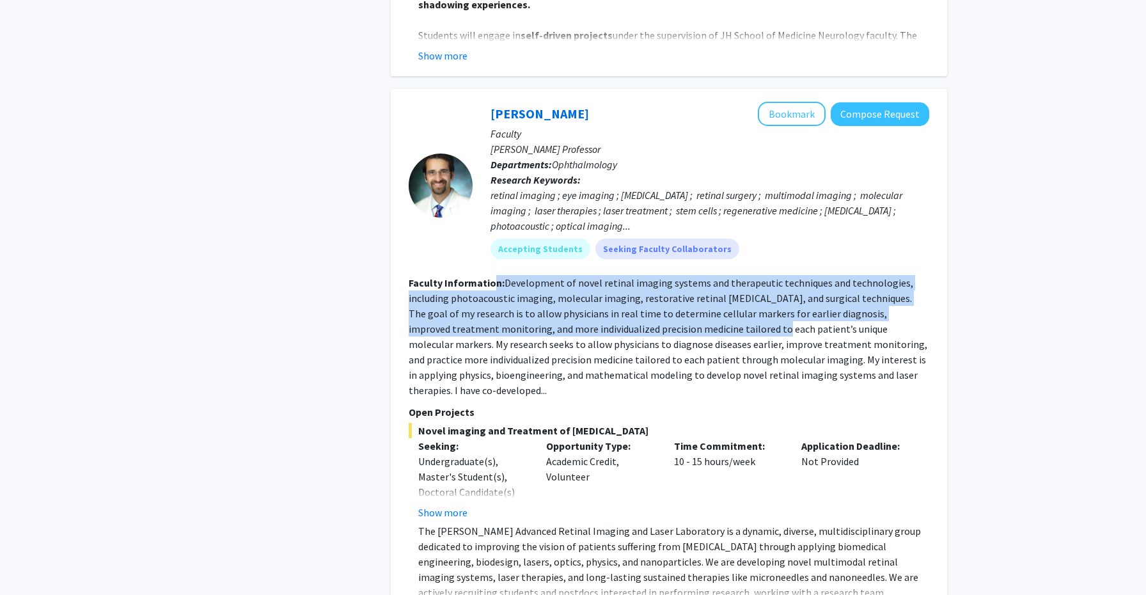
drag, startPoint x: 490, startPoint y: 231, endPoint x: 728, endPoint y: 297, distance: 246.8
click at [728, 297] on section "Faculty Information: Development of novel retinal imaging systems and therapeut…" at bounding box center [669, 336] width 520 height 123
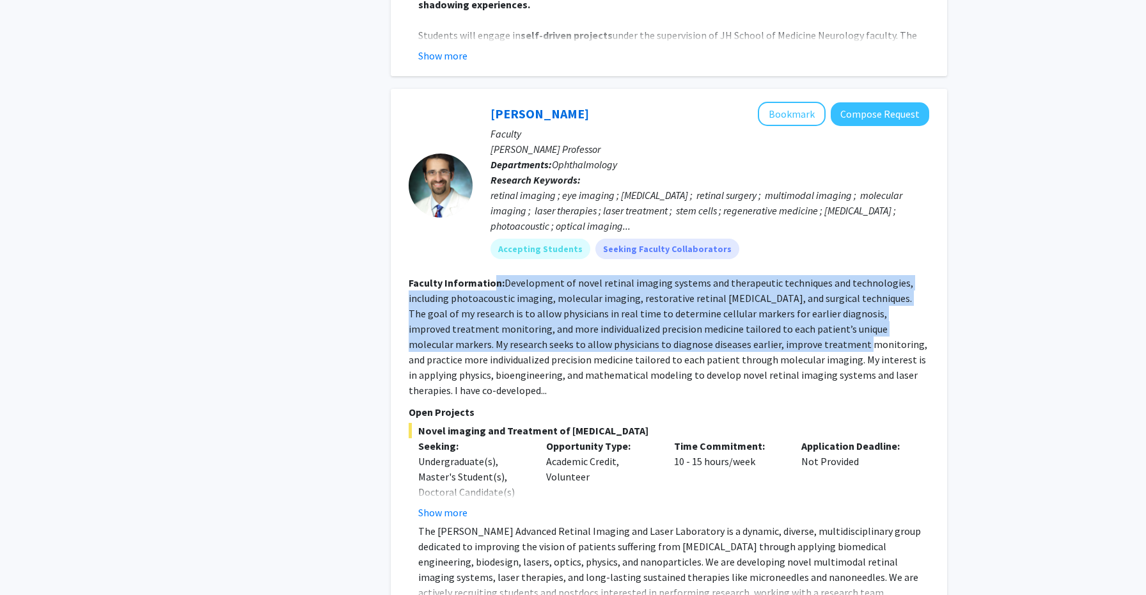
click at [728, 297] on fg-read-more "Development of novel retinal imaging systems and therapeutic techniques and tec…" at bounding box center [668, 336] width 518 height 120
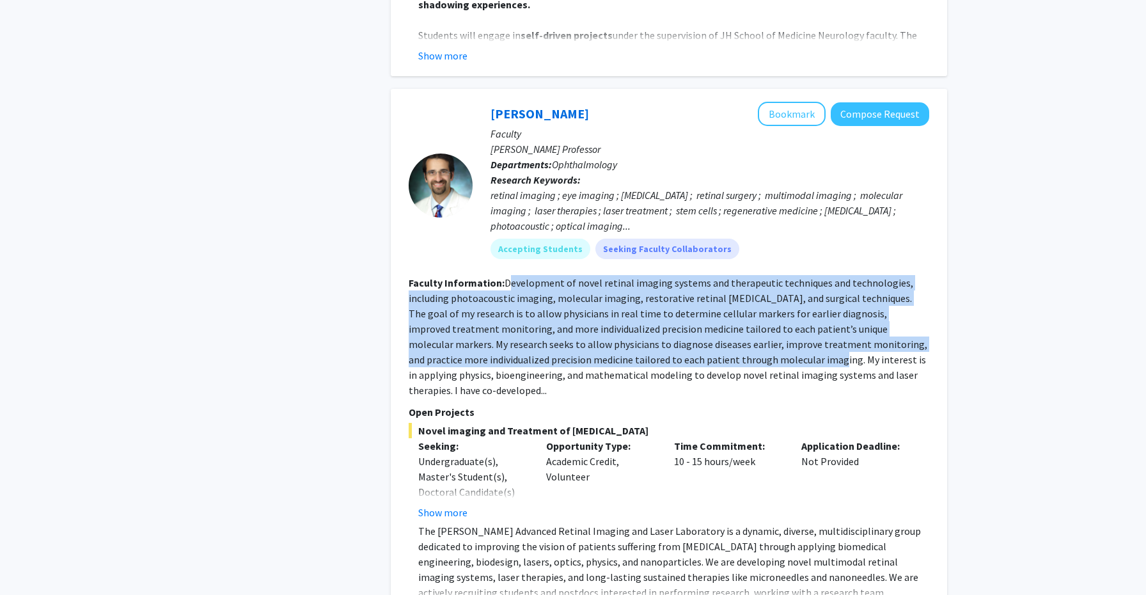
drag, startPoint x: 698, startPoint y: 319, endPoint x: 510, endPoint y: 240, distance: 204.0
click at [510, 276] on fg-read-more "Development of novel retinal imaging systems and therapeutic techniques and tec…" at bounding box center [668, 336] width 518 height 120
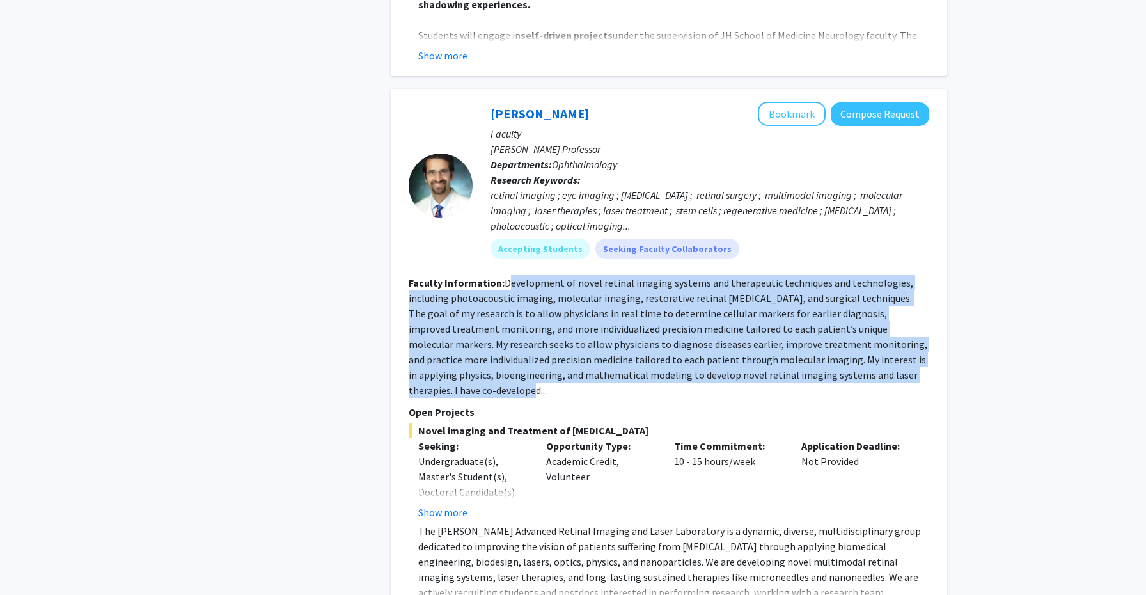
drag, startPoint x: 507, startPoint y: 239, endPoint x: 879, endPoint y: 330, distance: 383.0
click at [879, 330] on fg-read-more "Development of novel retinal imaging systems and therapeutic techniques and tec…" at bounding box center [668, 336] width 518 height 120
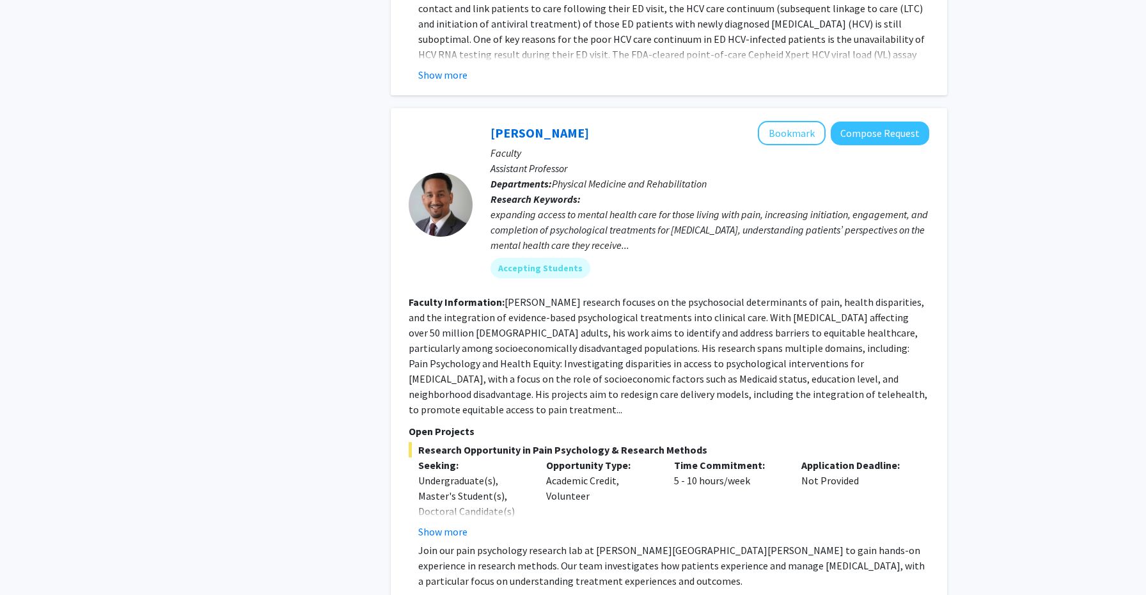
scroll to position [4121, 0]
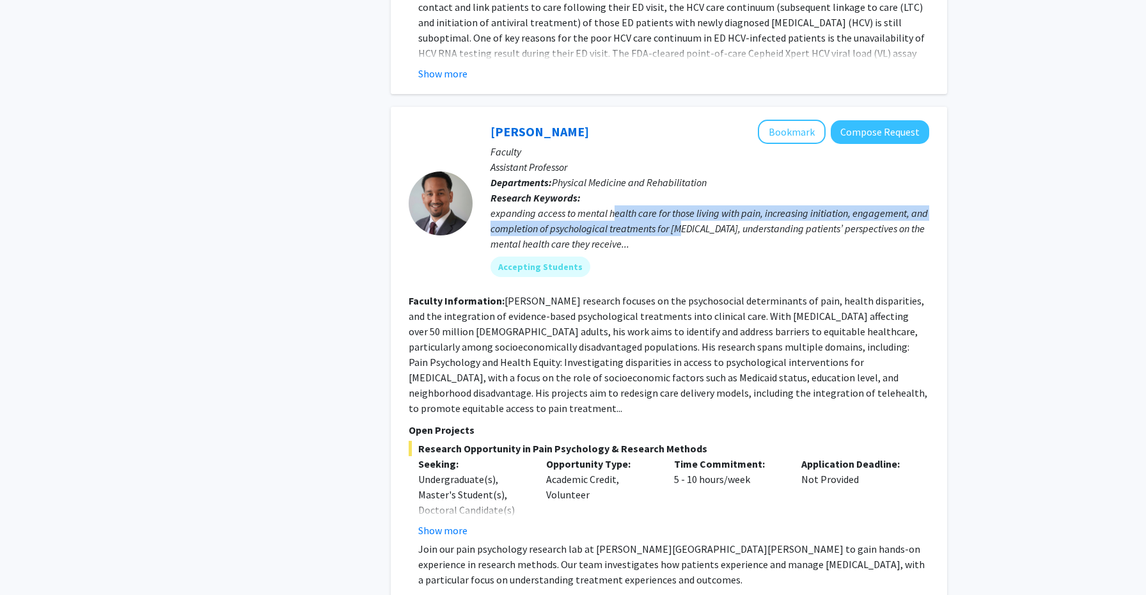
drag, startPoint x: 612, startPoint y: 120, endPoint x: 683, endPoint y: 140, distance: 73.1
click at [683, 205] on div "expanding access to mental health care for those living with pain, increasing i…" at bounding box center [709, 228] width 439 height 46
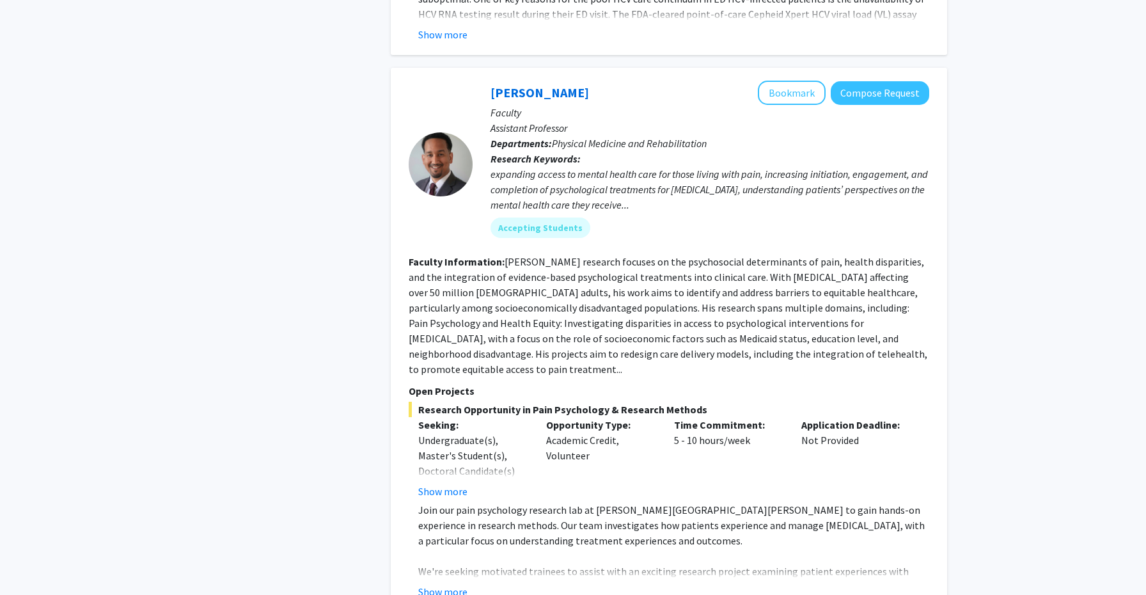
scroll to position [4164, 0]
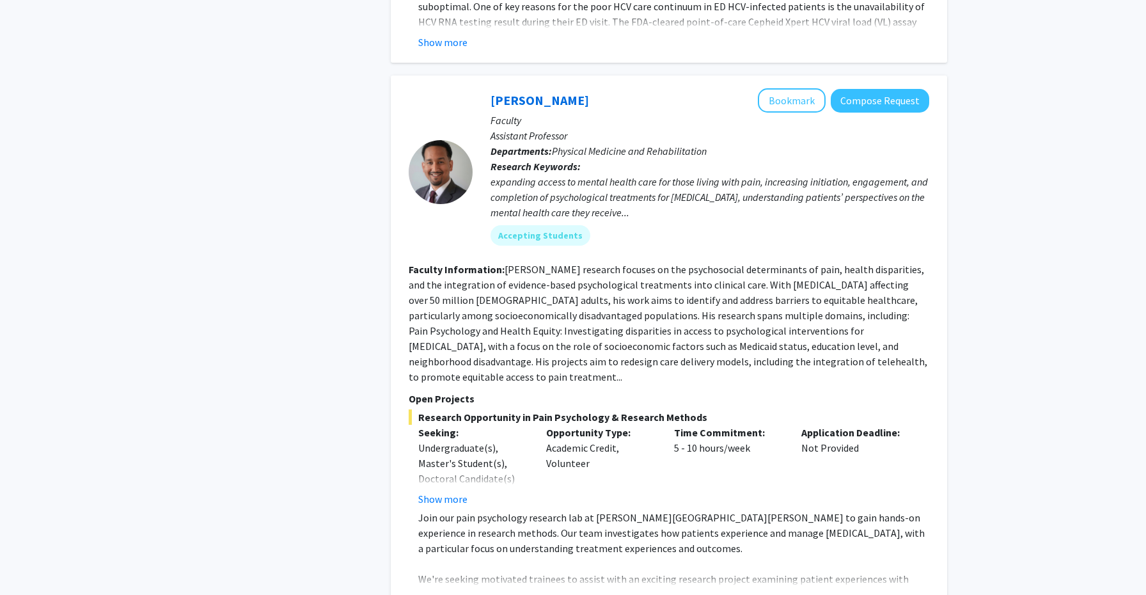
scroll to position [4150, 0]
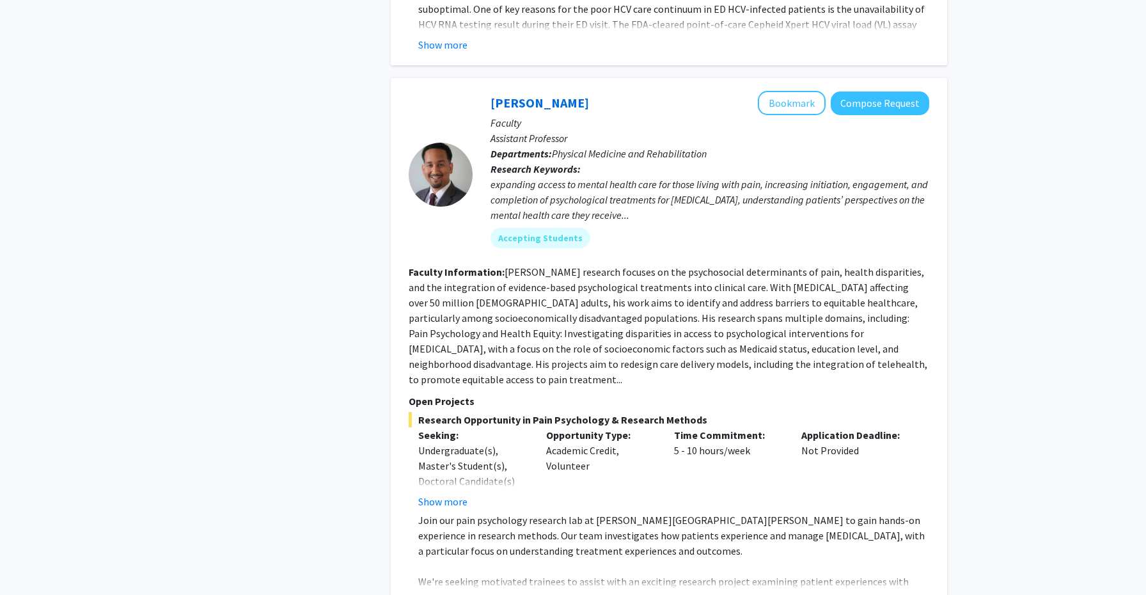
click at [455, 594] on button "Show more" at bounding box center [442, 601] width 49 height 15
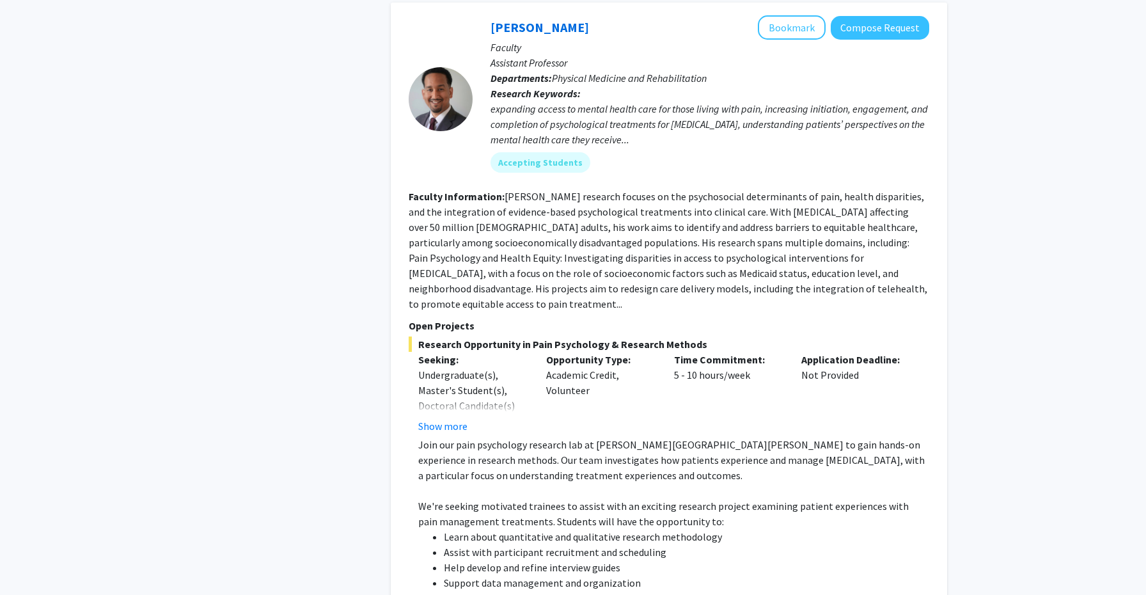
scroll to position [4225, 0]
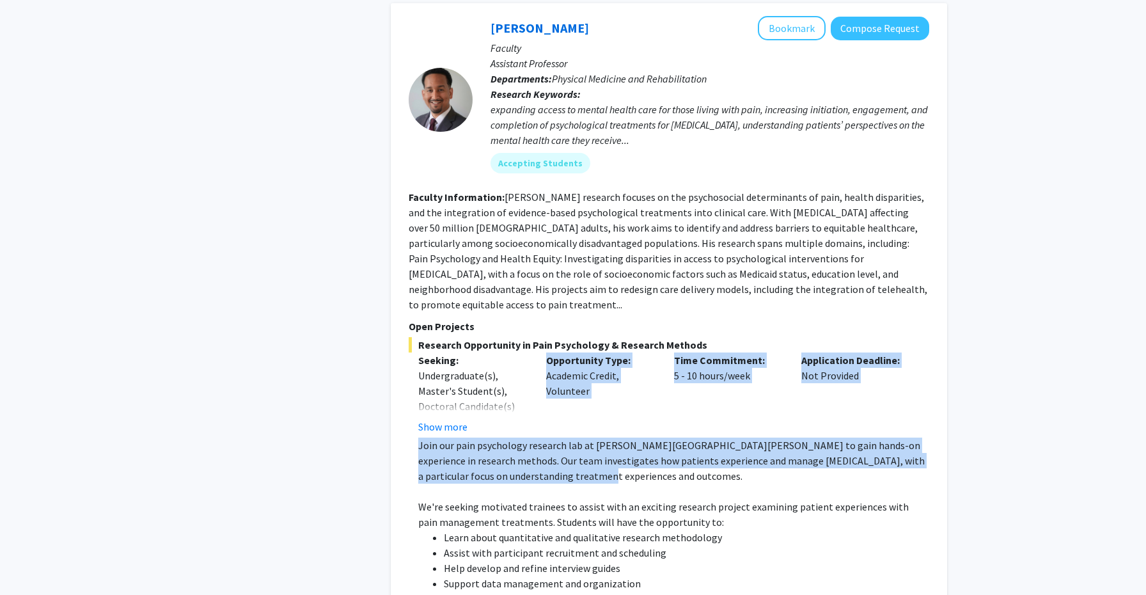
drag, startPoint x: 499, startPoint y: 323, endPoint x: 610, endPoint y: 388, distance: 128.1
click at [610, 388] on div "Research Opportunity in Pain Psychology & Research Methods Seeking: Undergradua…" at bounding box center [669, 551] width 520 height 428
click at [610, 483] on p at bounding box center [673, 490] width 511 height 15
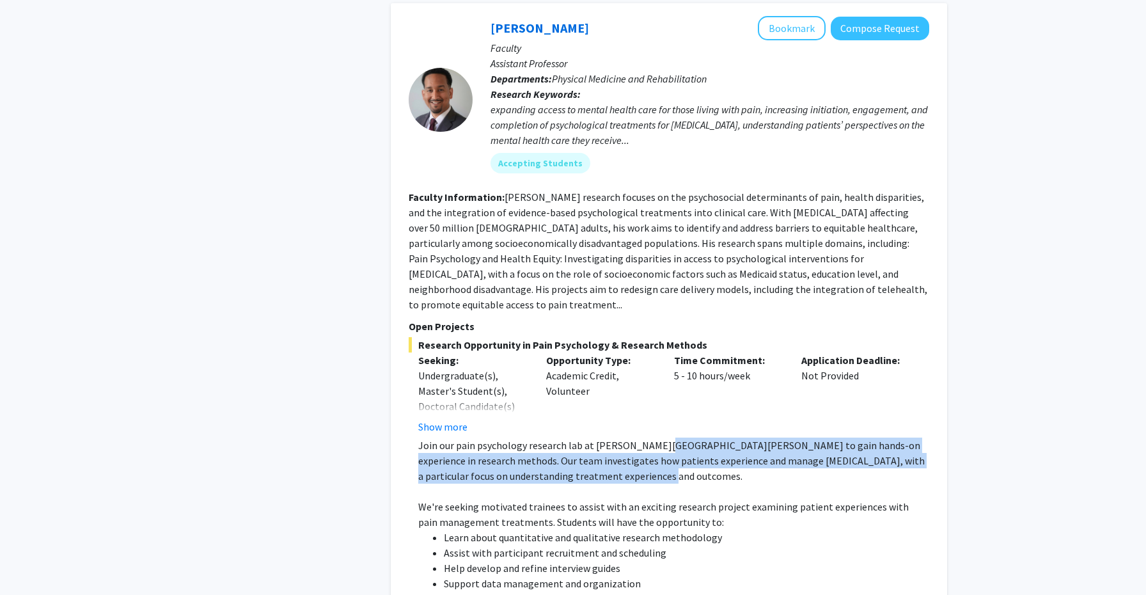
drag, startPoint x: 660, startPoint y: 372, endPoint x: 658, endPoint y: 330, distance: 42.3
click at [658, 437] on p "Join our pain psychology research lab at [PERSON_NAME][GEOGRAPHIC_DATA][PERSON_…" at bounding box center [673, 460] width 511 height 46
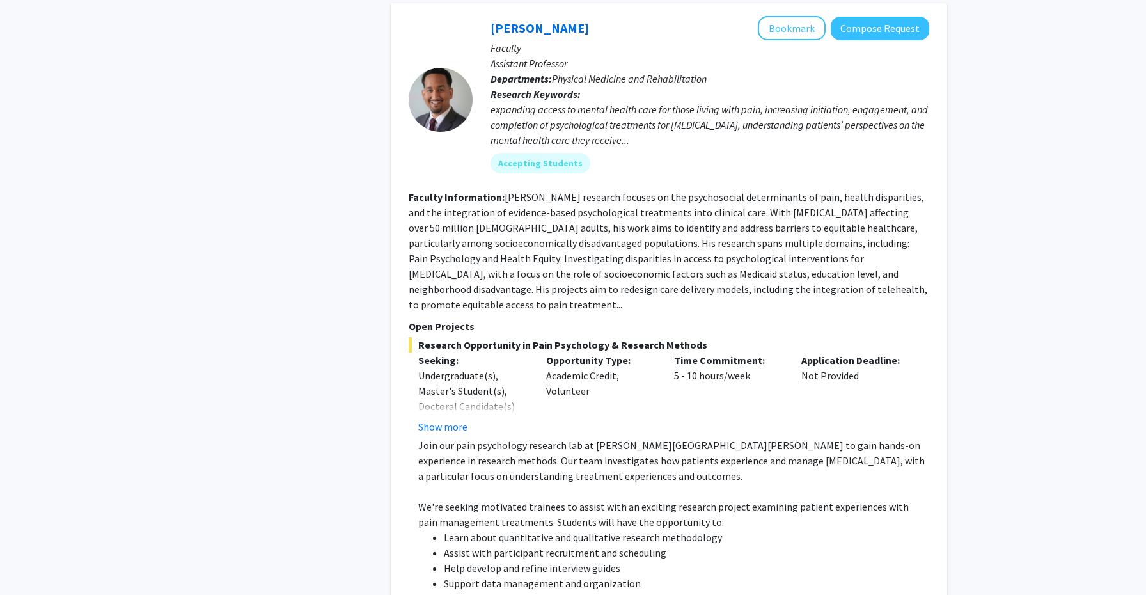
click at [624, 437] on p "Join our pain psychology research lab at [PERSON_NAME][GEOGRAPHIC_DATA][PERSON_…" at bounding box center [673, 460] width 511 height 46
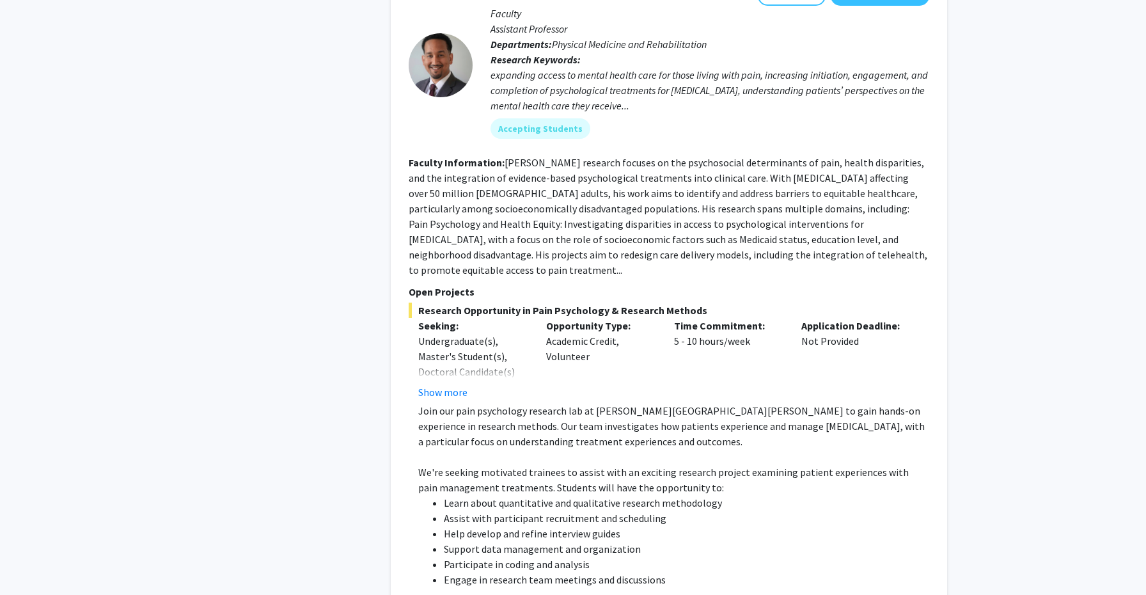
scroll to position [4266, 0]
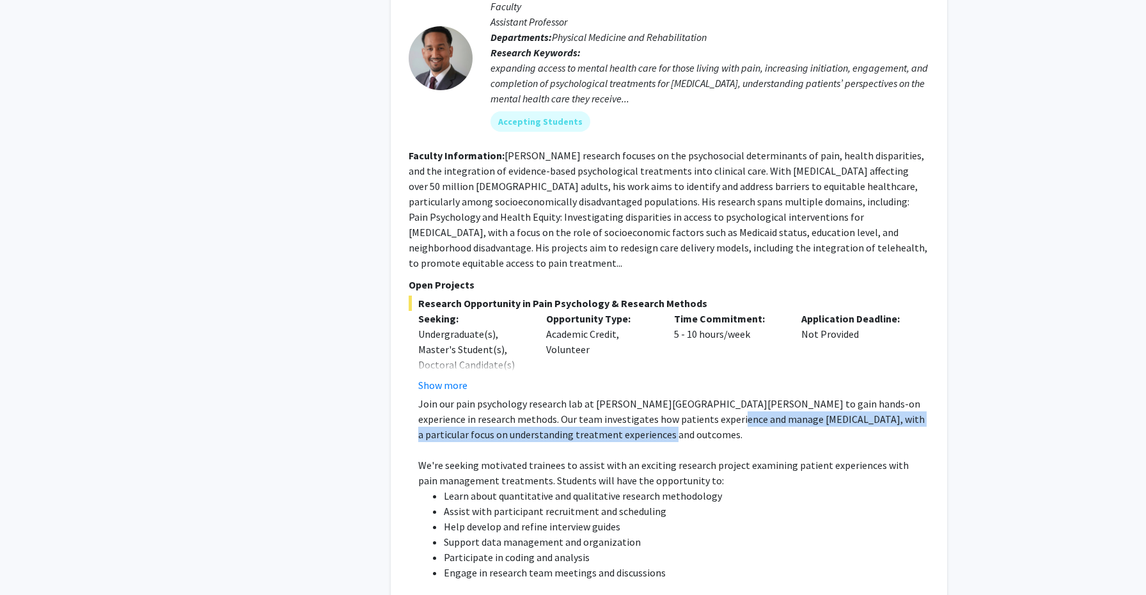
drag, startPoint x: 711, startPoint y: 322, endPoint x: 692, endPoint y: 307, distance: 23.7
click at [692, 396] on p "Join our pain psychology research lab at [PERSON_NAME][GEOGRAPHIC_DATA][PERSON_…" at bounding box center [673, 419] width 511 height 46
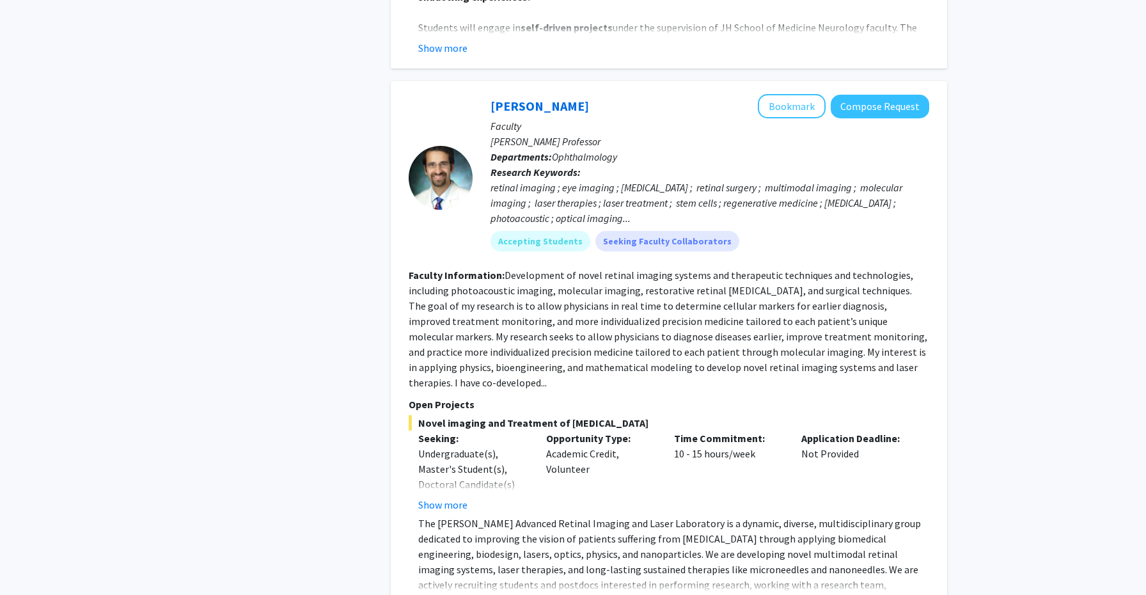
scroll to position [1966, 0]
click at [434, 556] on div "[PERSON_NAME] Bookmark Compose Request Faculty [PERSON_NAME] Professor Departme…" at bounding box center [669, 353] width 556 height 544
click at [437, 594] on button "Show more" at bounding box center [442, 603] width 49 height 15
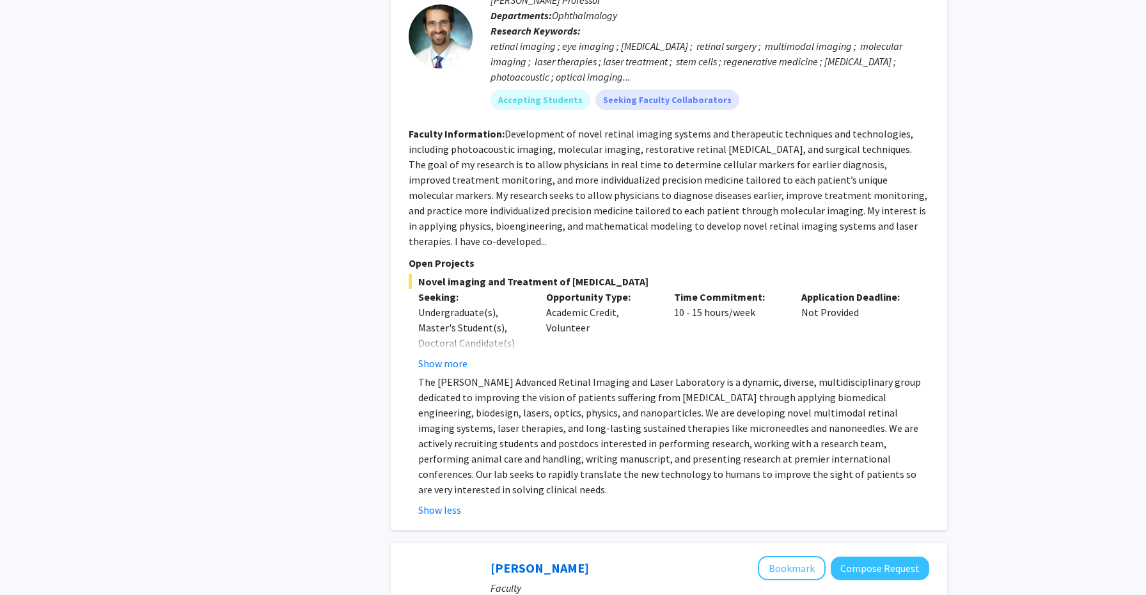
scroll to position [2098, 0]
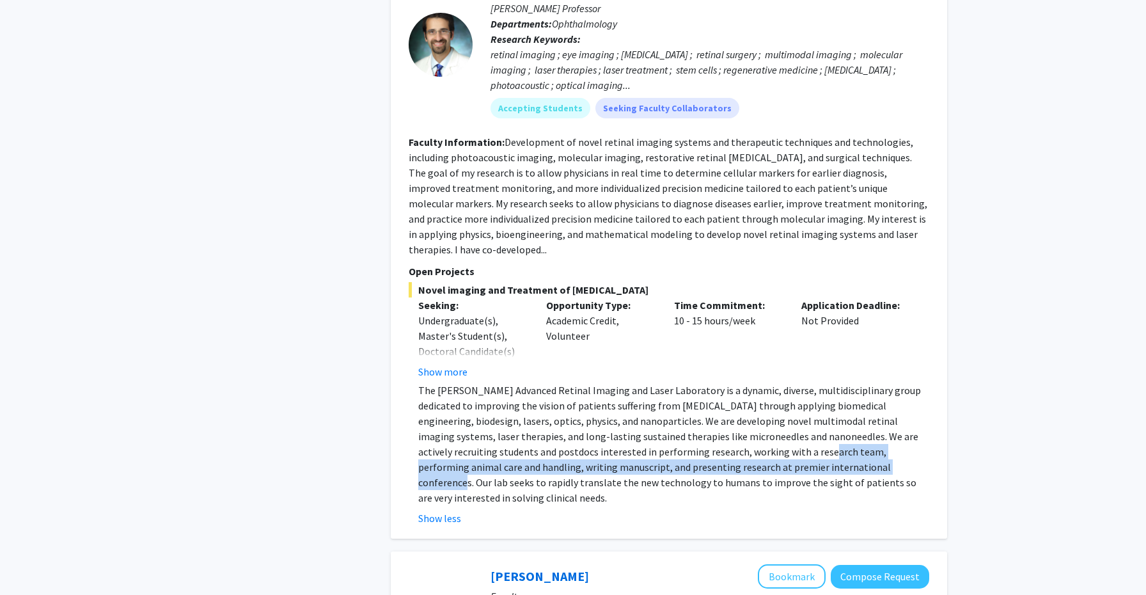
drag, startPoint x: 760, startPoint y: 412, endPoint x: 687, endPoint y: 393, distance: 75.5
click at [687, 393] on p "The [PERSON_NAME] Advanced Retinal Imaging and Laser Laboratory is a dynamic, d…" at bounding box center [673, 443] width 511 height 123
drag, startPoint x: 625, startPoint y: 388, endPoint x: 715, endPoint y: 412, distance: 93.2
click at [715, 412] on p "The [PERSON_NAME] Advanced Retinal Imaging and Laser Laboratory is a dynamic, d…" at bounding box center [673, 443] width 511 height 123
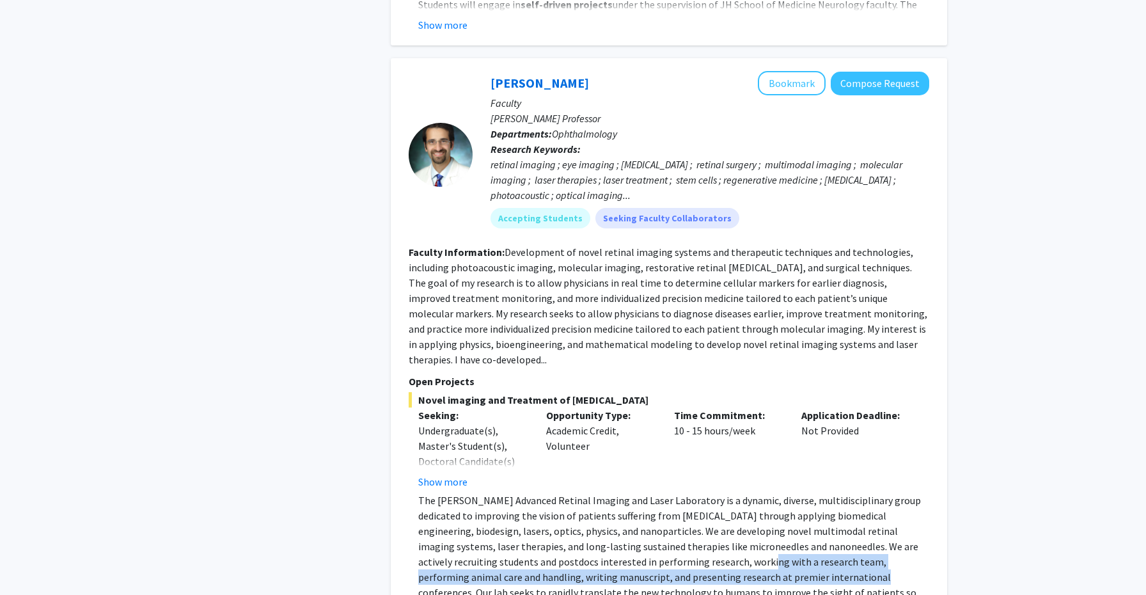
scroll to position [1961, 0]
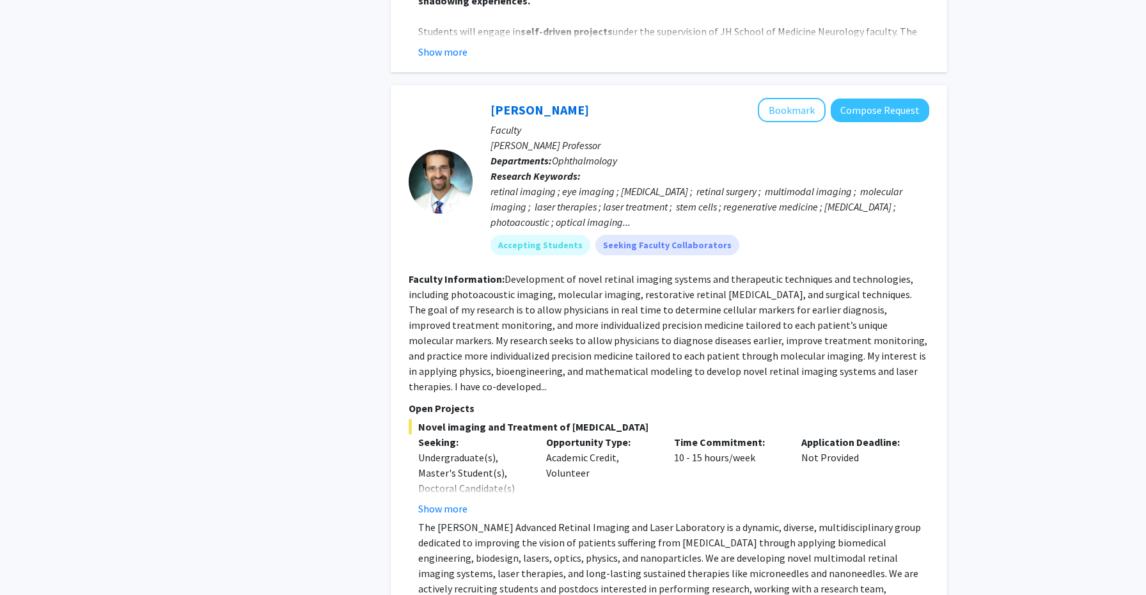
click at [784, 183] on div "retinal imaging ; eye imaging ; [MEDICAL_DATA] ; retinal surgery ; multimodal i…" at bounding box center [709, 206] width 439 height 46
click at [882, 98] on button "Compose Request" at bounding box center [879, 110] width 98 height 24
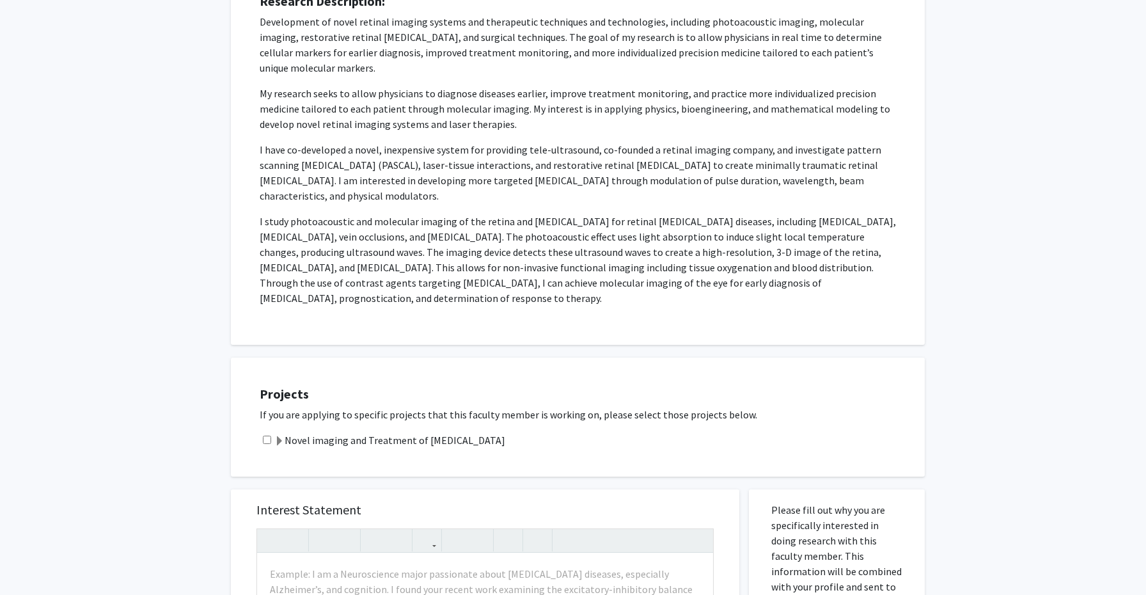
scroll to position [250, 0]
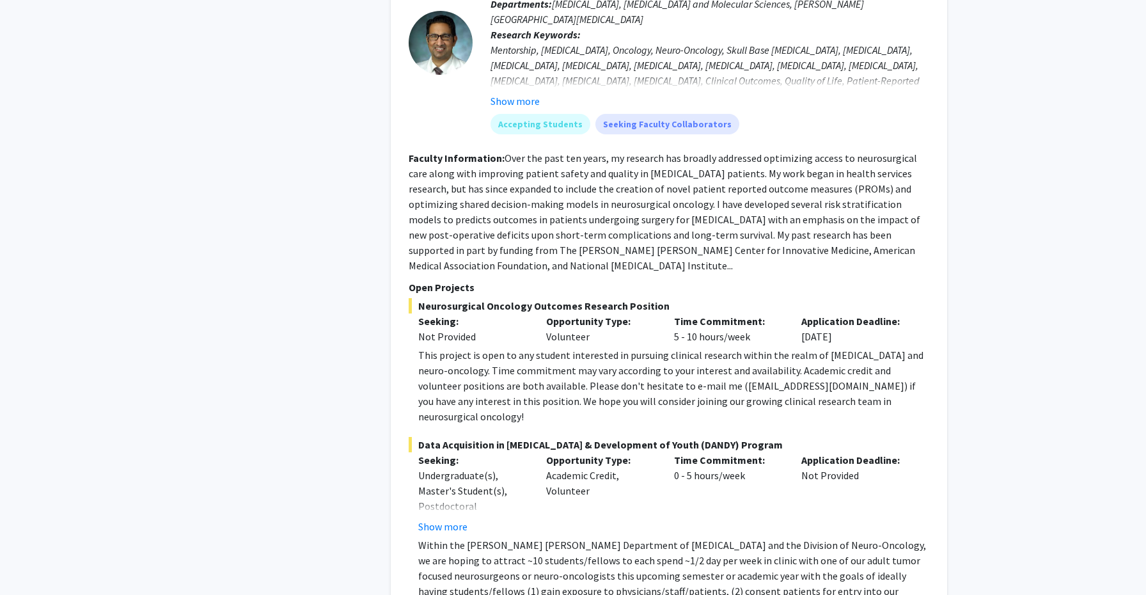
scroll to position [1650, 0]
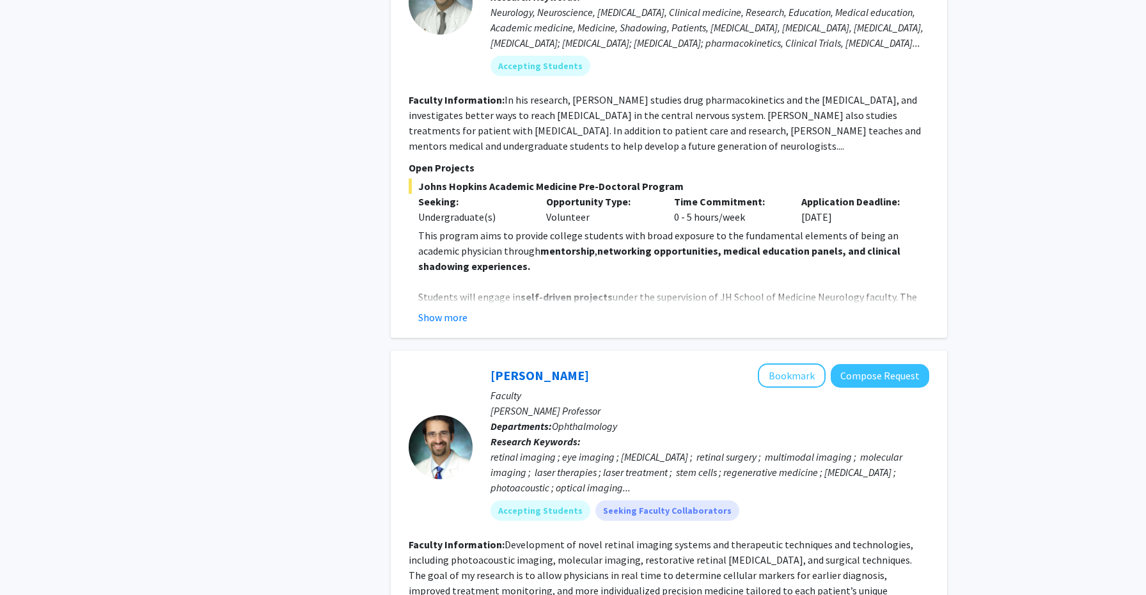
click at [419, 363] on div at bounding box center [441, 446] width 64 height 167
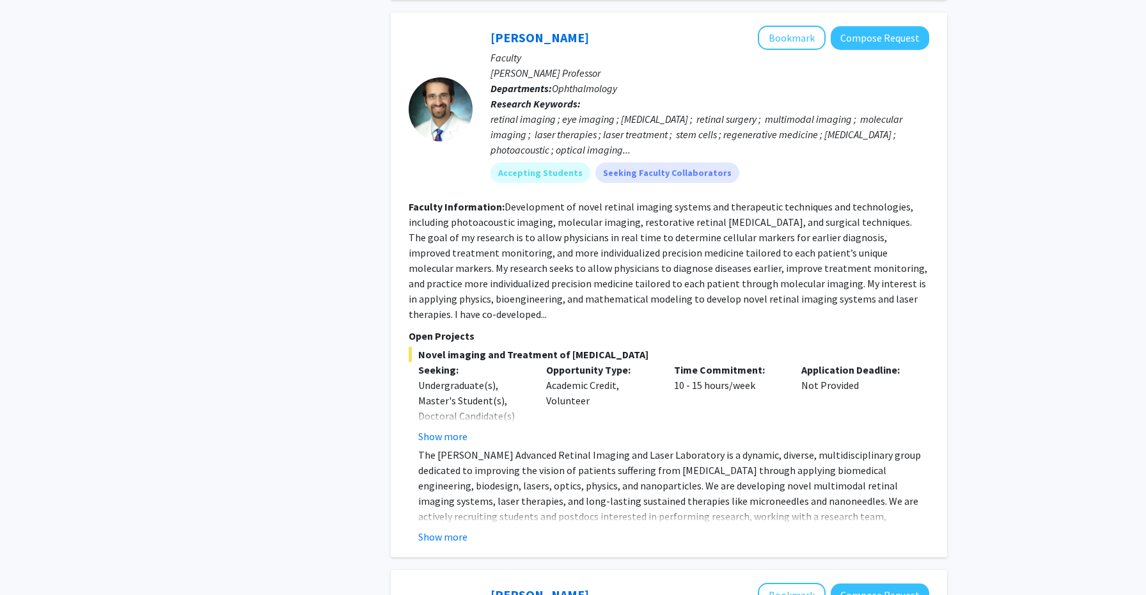
scroll to position [1990, 0]
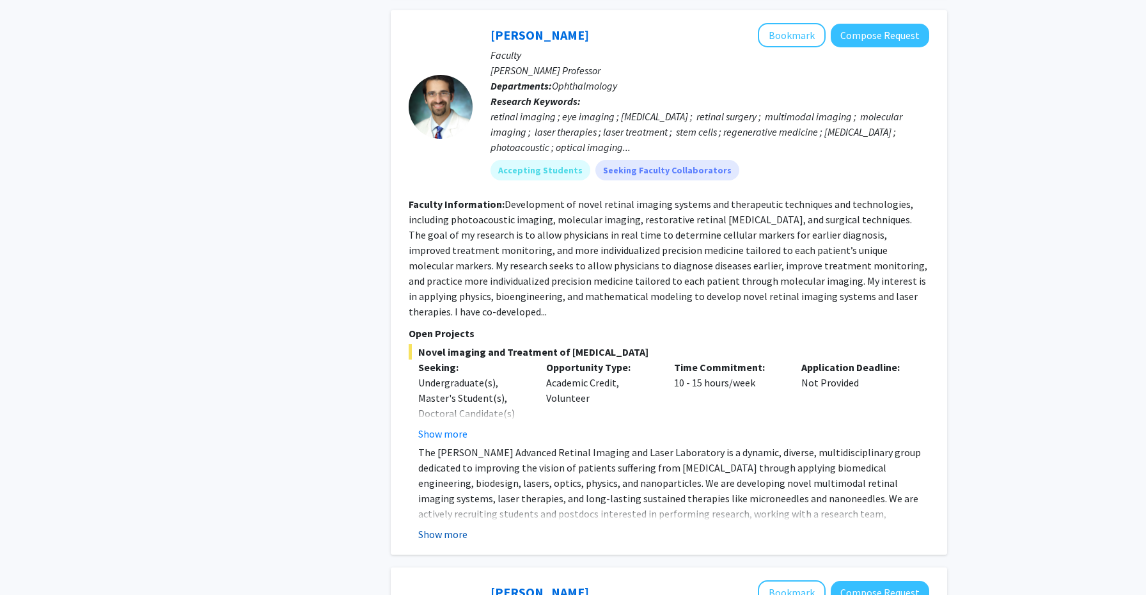
click at [445, 526] on button "Show more" at bounding box center [442, 533] width 49 height 15
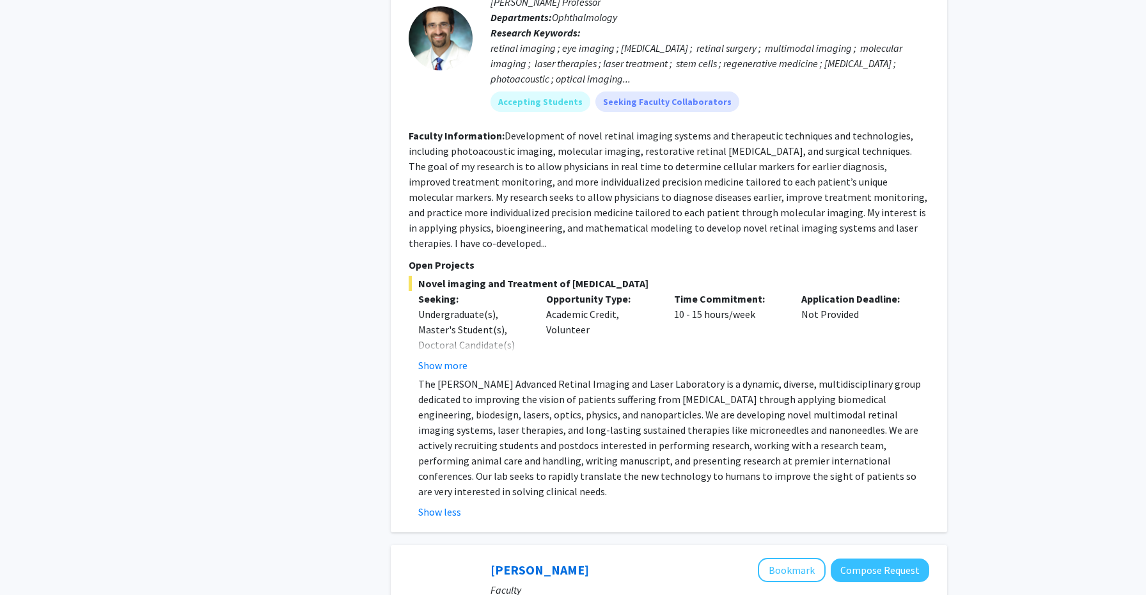
scroll to position [2039, 0]
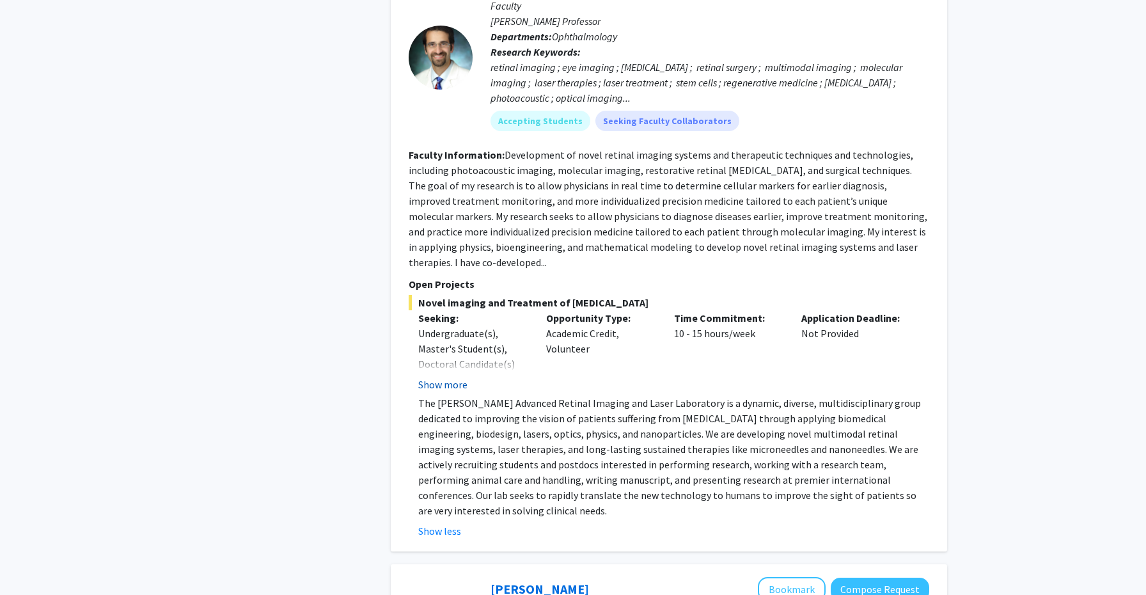
click at [439, 377] on button "Show more" at bounding box center [442, 384] width 49 height 15
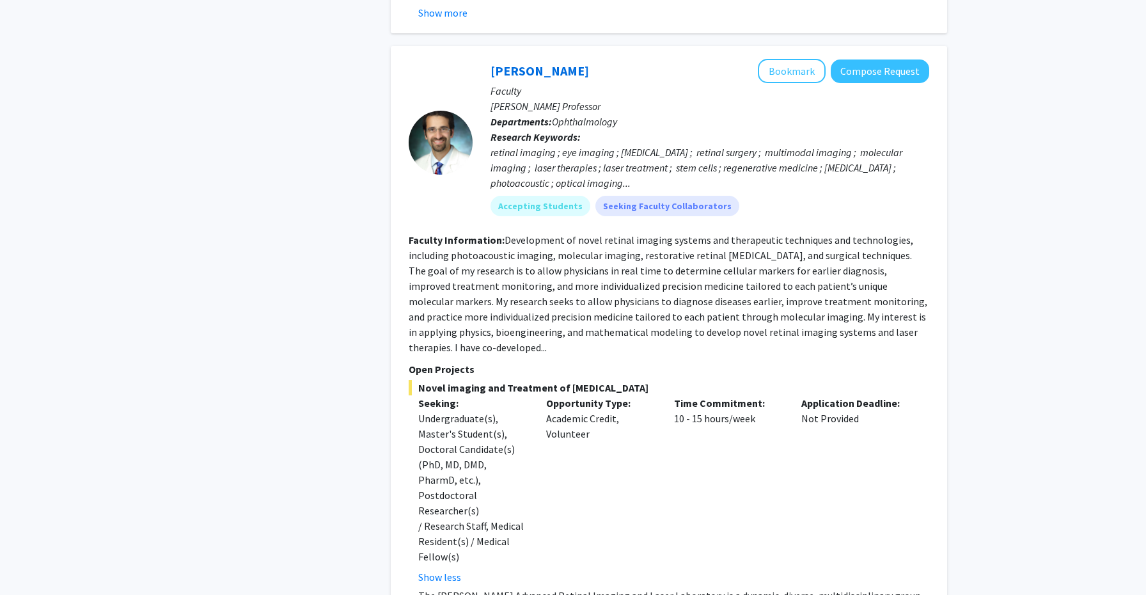
scroll to position [1954, 0]
drag, startPoint x: 495, startPoint y: 59, endPoint x: 627, endPoint y: 61, distance: 132.3
click at [627, 99] on p "[PERSON_NAME] Professor" at bounding box center [709, 106] width 439 height 15
drag, startPoint x: 588, startPoint y: 33, endPoint x: 490, endPoint y: 26, distance: 97.4
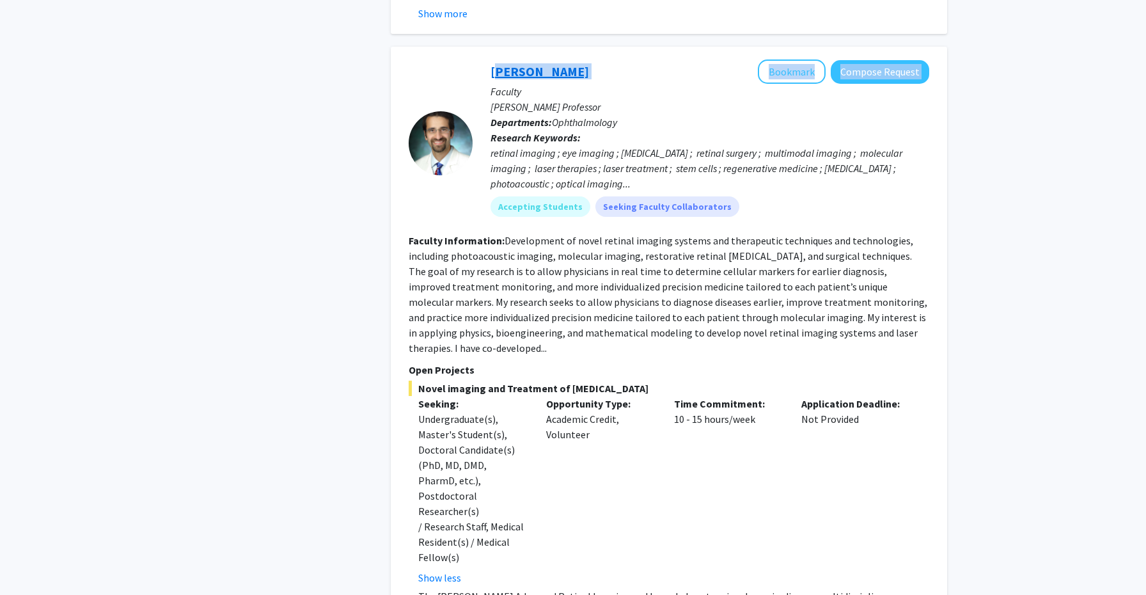
click at [490, 59] on div "[PERSON_NAME] Bookmark Compose Request" at bounding box center [709, 71] width 439 height 24
click at [506, 63] on link "[PERSON_NAME]" at bounding box center [539, 71] width 98 height 16
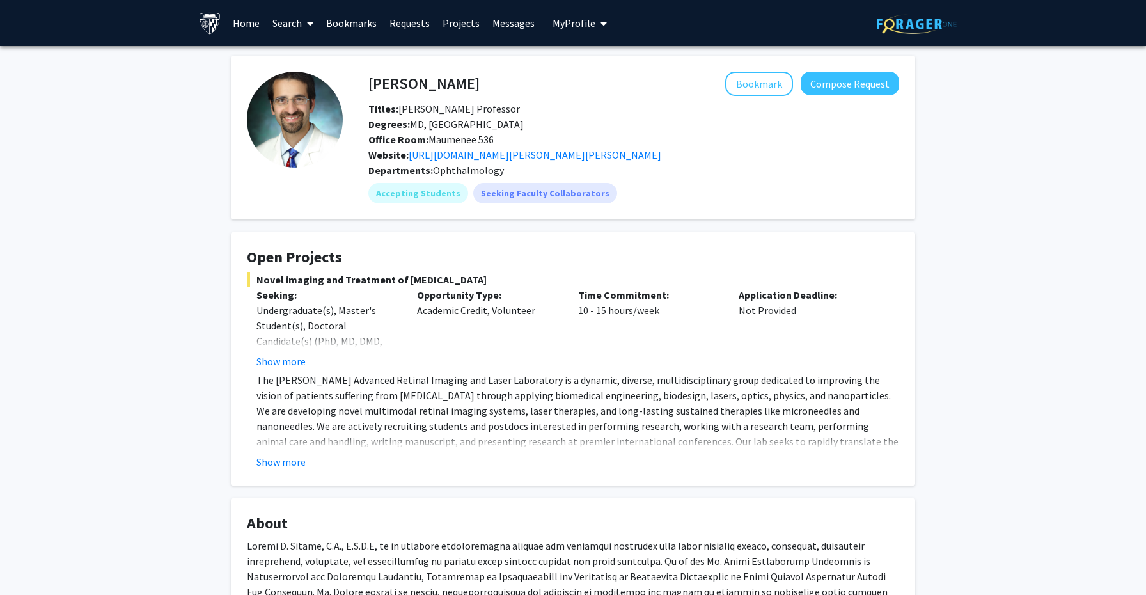
drag, startPoint x: 354, startPoint y: 77, endPoint x: 366, endPoint y: 75, distance: 12.3
click at [366, 75] on div "[PERSON_NAME] Bookmark Compose Request Titles: [PERSON_NAME] Professor Degrees:…" at bounding box center [621, 138] width 556 height 132
drag, startPoint x: 496, startPoint y: 139, endPoint x: 429, endPoint y: 135, distance: 67.2
click at [429, 135] on div "Office Room: Maumenee 536" at bounding box center [634, 139] width 550 height 15
copy span "Maumenee 536"
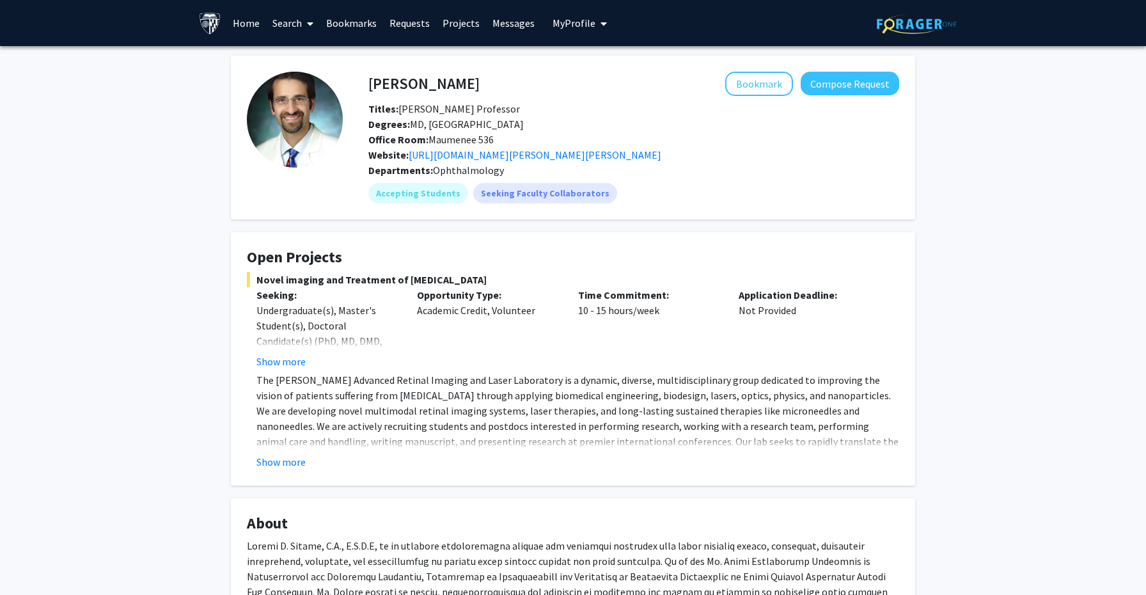
drag, startPoint x: 473, startPoint y: 98, endPoint x: 366, endPoint y: 86, distance: 108.0
click at [366, 86] on div "[PERSON_NAME] Bookmark Compose Request Titles: [PERSON_NAME] Professor Degrees:…" at bounding box center [634, 117] width 550 height 91
click at [366, 86] on div "[PERSON_NAME] Bookmark Compose Request" at bounding box center [634, 84] width 550 height 24
drag, startPoint x: 371, startPoint y: 84, endPoint x: 451, endPoint y: 84, distance: 79.9
click at [451, 84] on h4 "[PERSON_NAME]" at bounding box center [423, 84] width 111 height 24
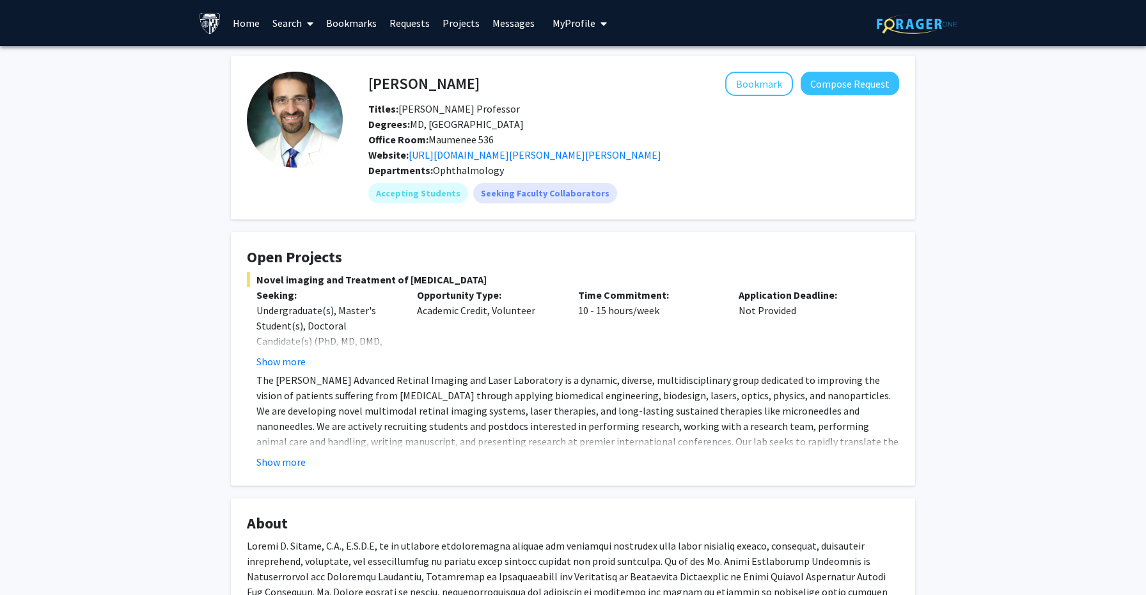
drag, startPoint x: 456, startPoint y: 84, endPoint x: 367, endPoint y: 84, distance: 88.9
click at [367, 84] on div "[PERSON_NAME] Bookmark Compose Request" at bounding box center [634, 84] width 550 height 24
drag, startPoint x: 370, startPoint y: 84, endPoint x: 460, endPoint y: 83, distance: 90.1
click at [460, 83] on div "[PERSON_NAME] Bookmark Compose Request" at bounding box center [634, 84] width 550 height 24
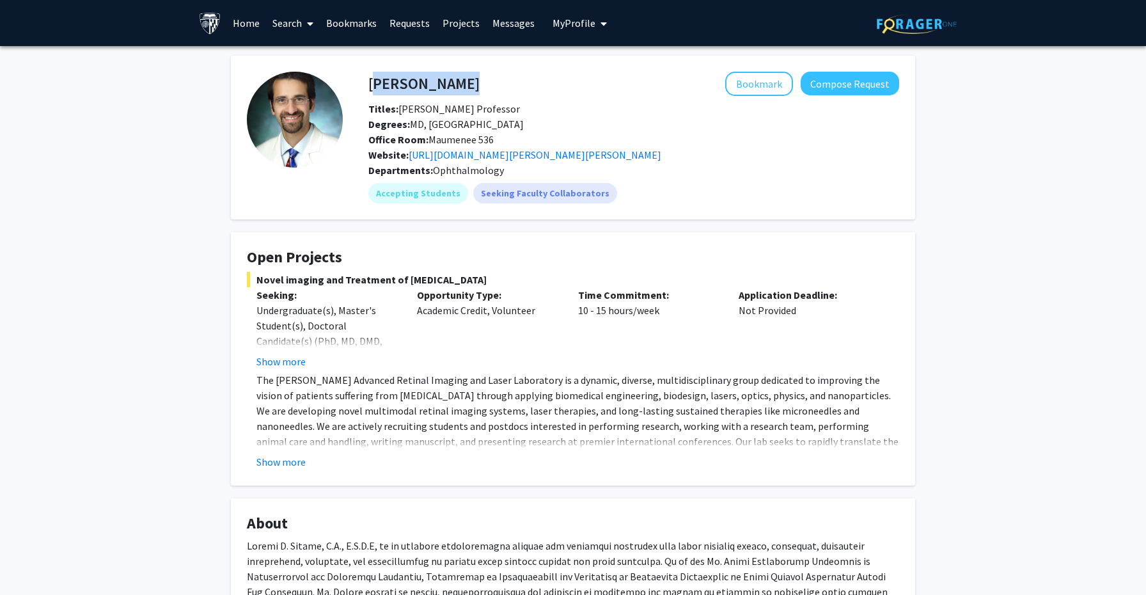
copy h4 "[PERSON_NAME]"
click at [613, 132] on div "Office Room: Maumenee 536" at bounding box center [634, 139] width 550 height 15
click at [761, 84] on button "Bookmark" at bounding box center [759, 84] width 68 height 24
